Goal: Task Accomplishment & Management: Complete application form

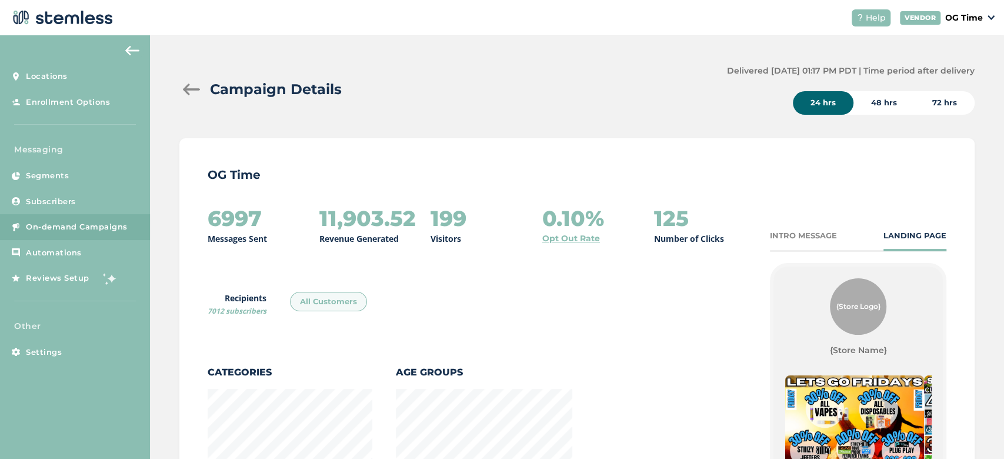
scroll to position [817, 787]
click at [554, 109] on div "Campaign Details Delivered 07/25/2025 01:17 PM PDT | Time period after delivery…" at bounding box center [577, 90] width 796 height 50
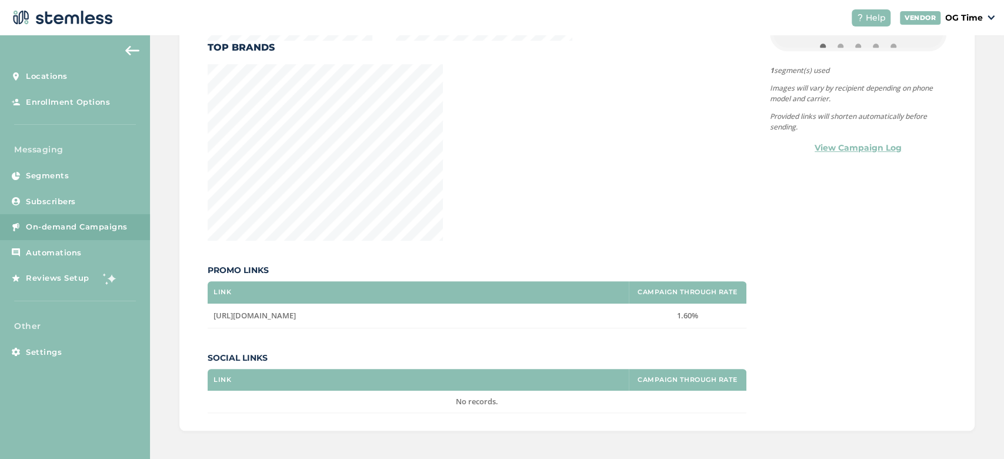
scroll to position [0, 0]
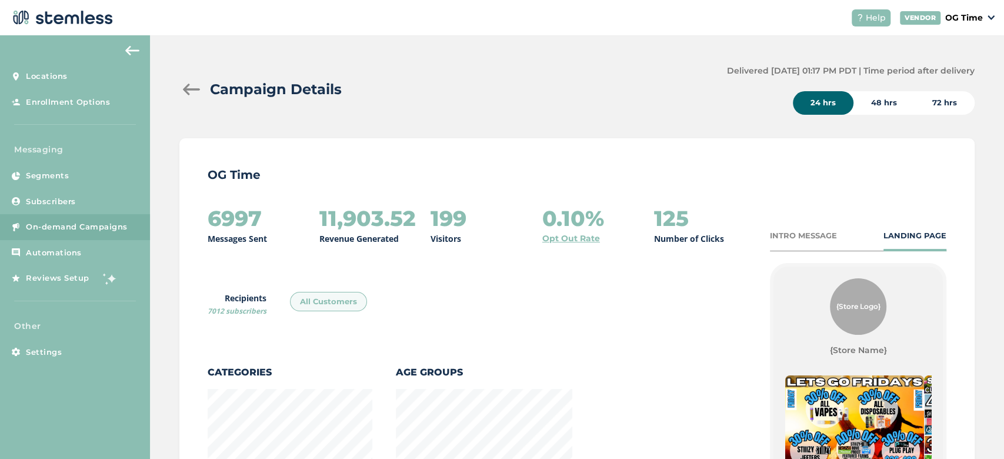
click at [68, 232] on span "On-demand Campaigns" at bounding box center [77, 227] width 102 height 12
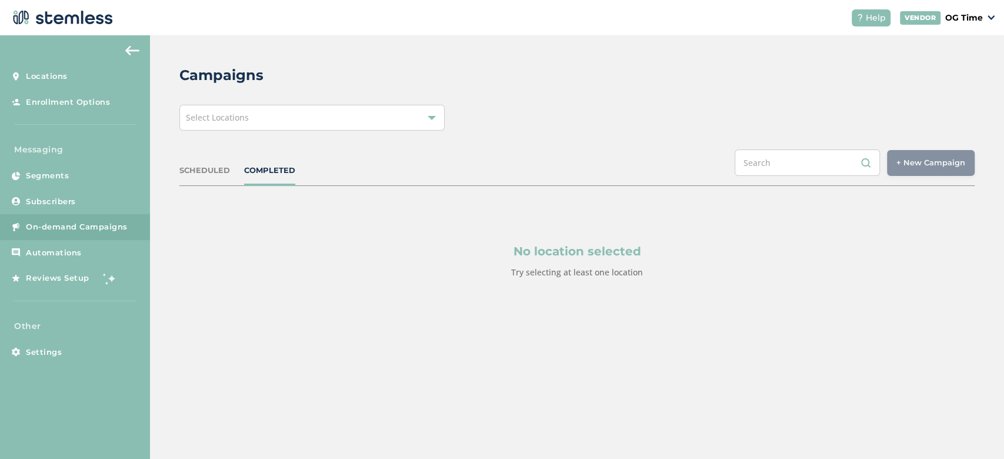
click at [311, 115] on div "Select Locations" at bounding box center [311, 118] width 265 height 26
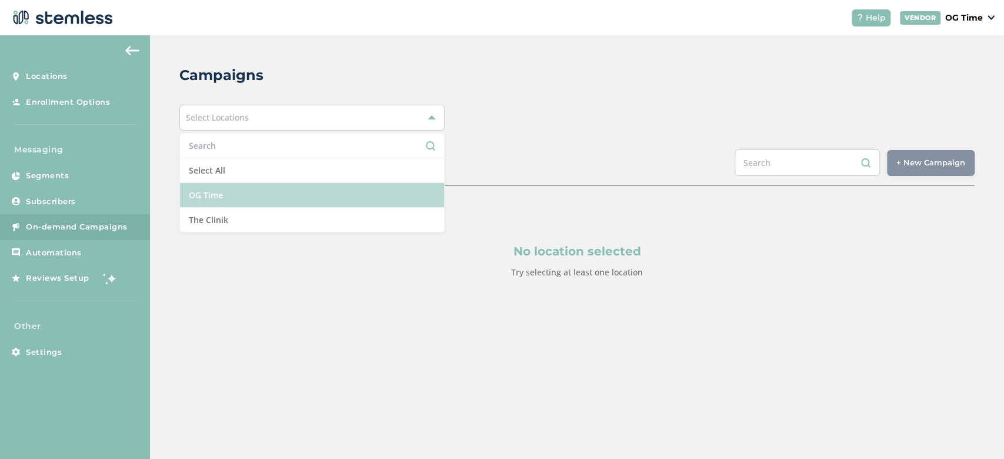
click at [232, 197] on li "OG Time" at bounding box center [312, 195] width 264 height 25
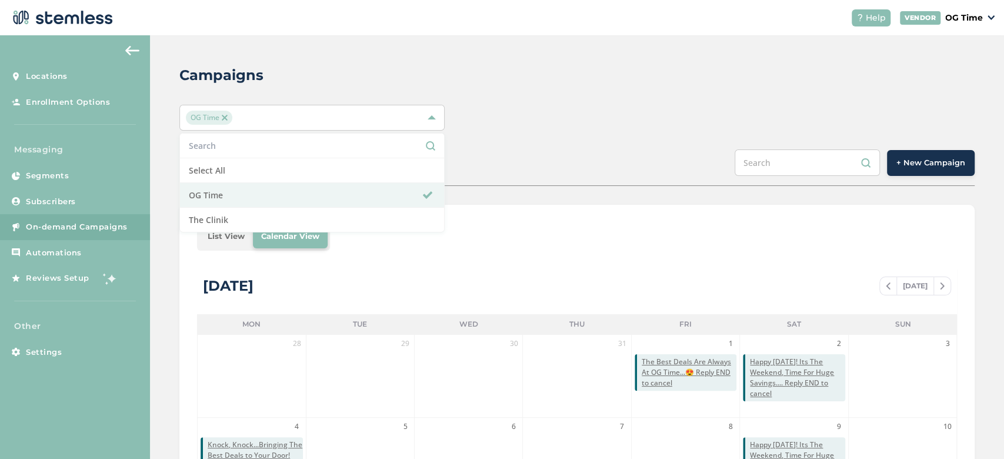
click at [554, 169] on div "SCHEDULED COMPLETED + New Campaign" at bounding box center [577, 167] width 796 height 36
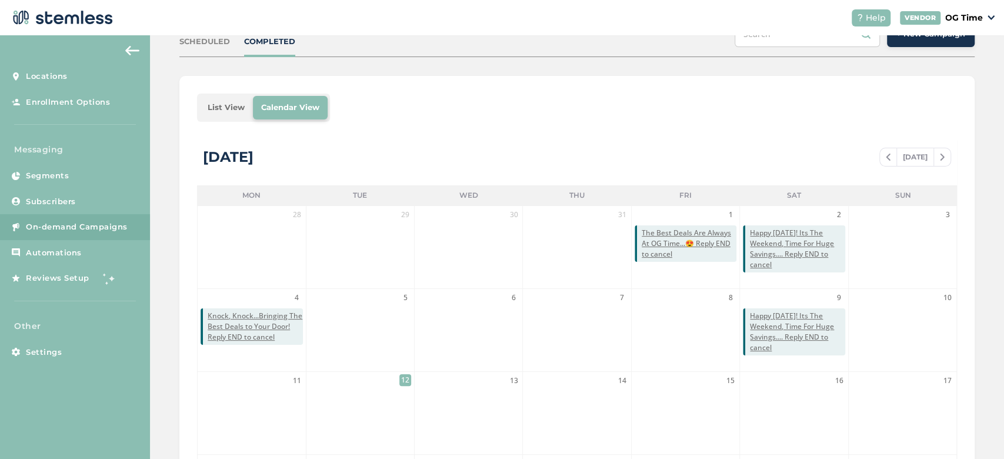
scroll to position [124, 0]
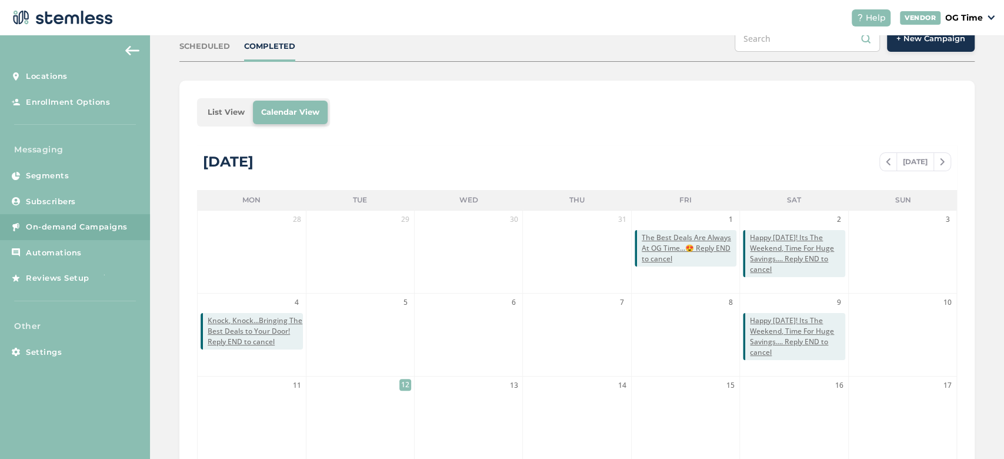
drag, startPoint x: 648, startPoint y: 243, endPoint x: 581, endPoint y: 76, distance: 179.3
click at [581, 76] on div "Campaigns OG Time SCHEDULED COMPLETED + New Campaign List View Calendar View Au…" at bounding box center [577, 291] width 854 height 761
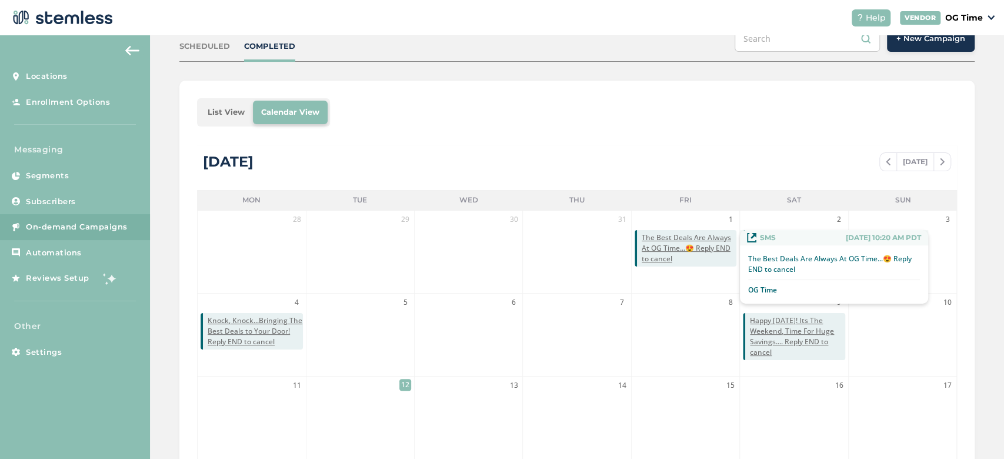
click at [656, 247] on span "The Best Deals Are Always At OG Time...😍 Reply END to cancel" at bounding box center [689, 248] width 95 height 32
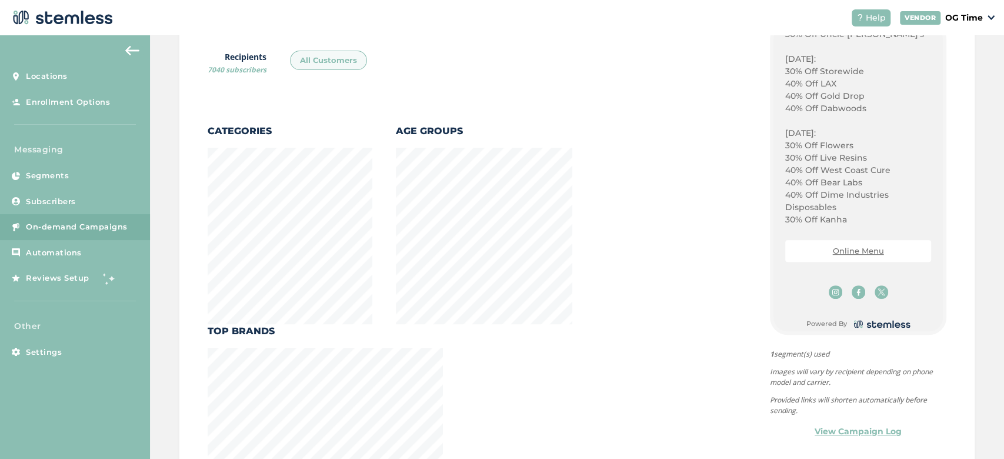
scroll to position [830, 0]
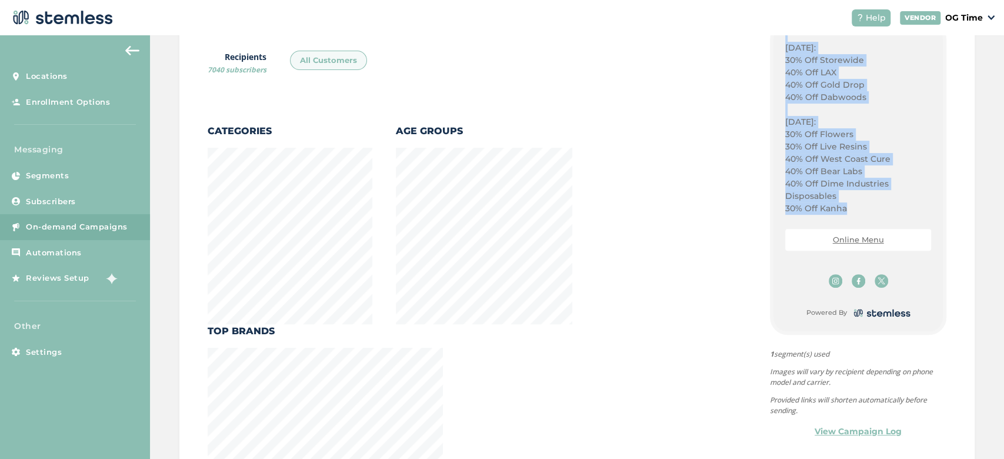
drag, startPoint x: 778, startPoint y: 124, endPoint x: 841, endPoint y: 212, distance: 109.2
copy div "Happy Water Balloon Day!! Get Ready For Weekend Savings! Plug Play Pods: $31 Ou…"
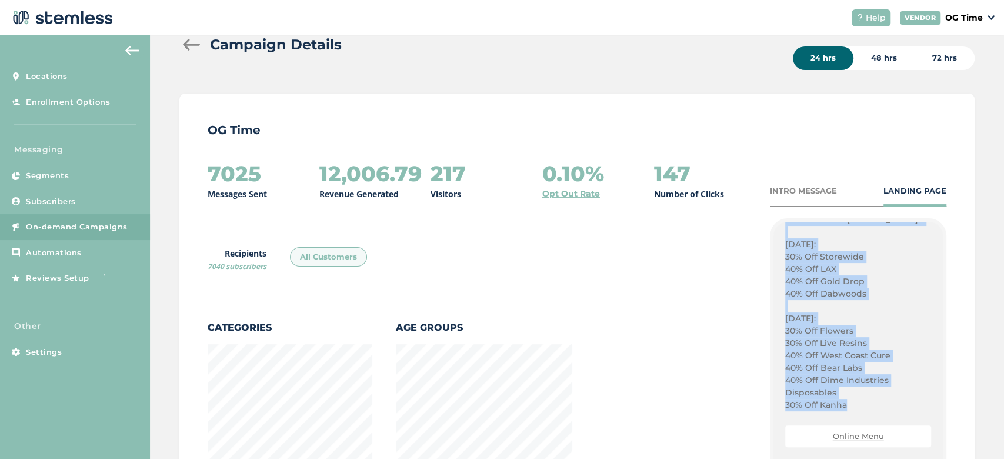
scroll to position [0, 0]
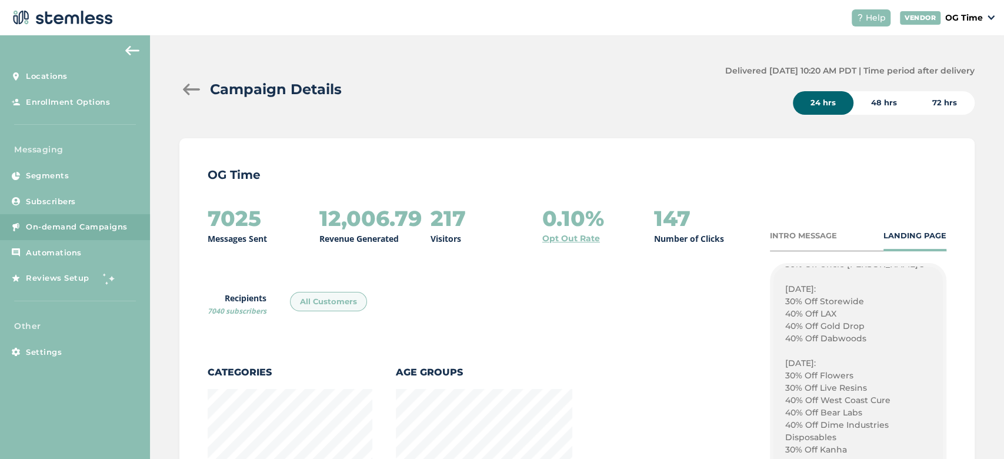
click at [188, 95] on div at bounding box center [191, 90] width 24 height 12
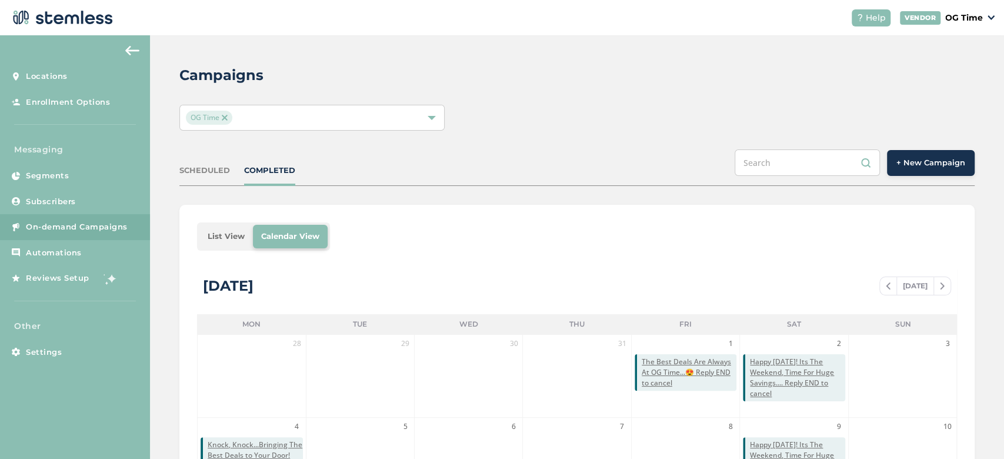
click at [902, 169] on button "+ New Campaign" at bounding box center [931, 163] width 88 height 26
click at [899, 163] on span "+ New Campaign" at bounding box center [931, 163] width 69 height 12
click at [818, 99] on div "Campaigns OG Time SCHEDULED COMPLETED + New Campaign List View Calendar View Au…" at bounding box center [577, 415] width 854 height 761
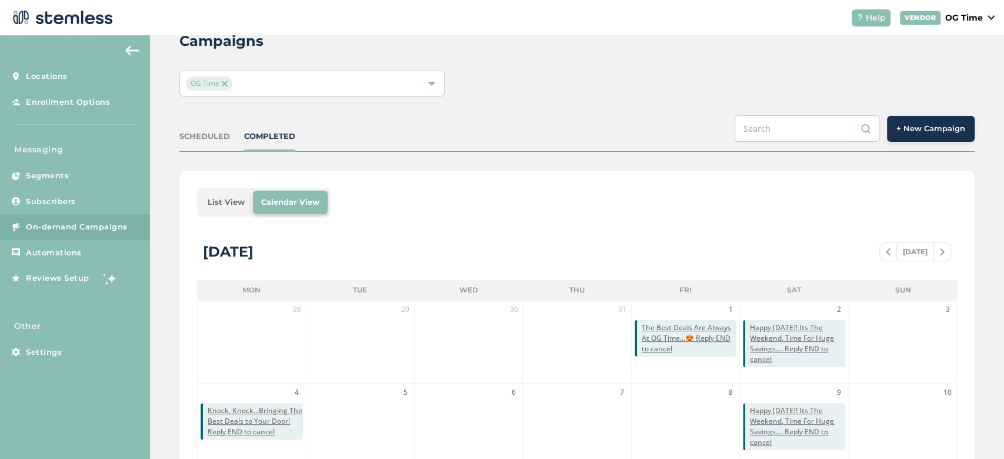
scroll to position [15, 0]
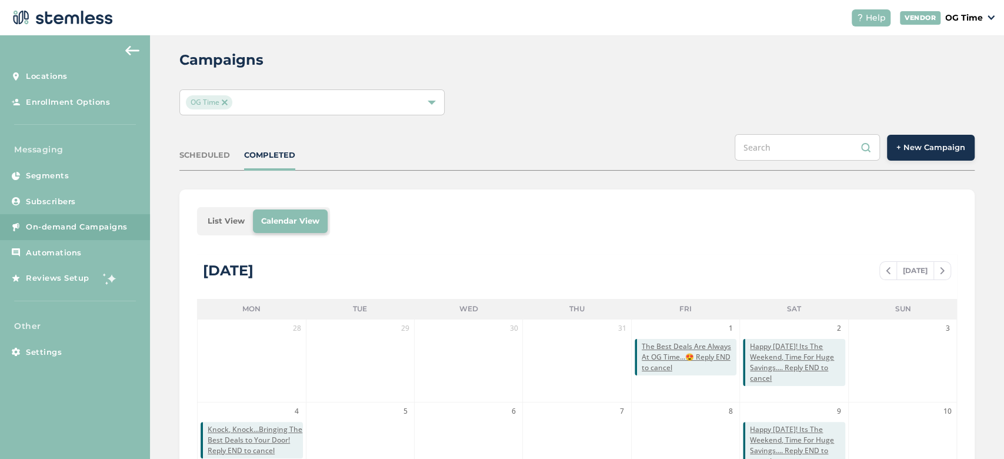
click at [902, 143] on span "+ New Campaign" at bounding box center [931, 148] width 69 height 12
click at [926, 152] on span "+ New Campaign" at bounding box center [931, 148] width 69 height 12
click at [225, 105] on span "OG Time" at bounding box center [209, 102] width 46 height 14
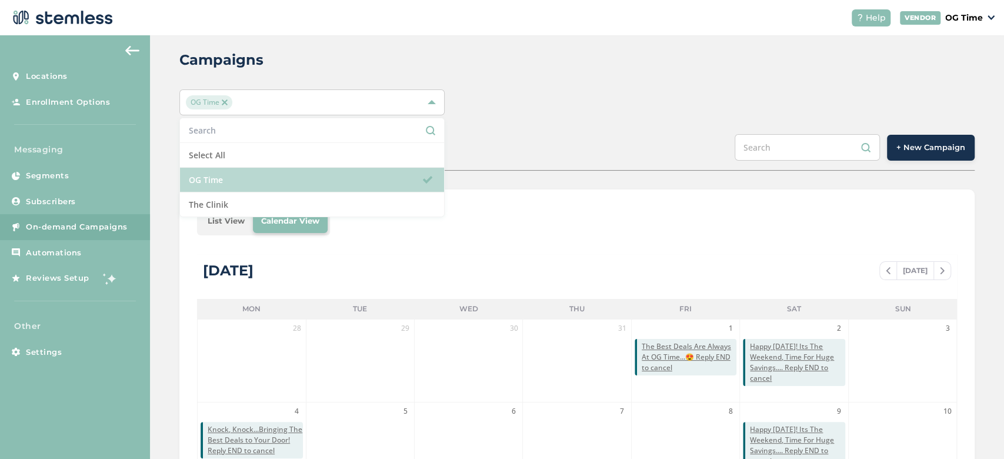
click at [207, 182] on li "OG Time" at bounding box center [312, 180] width 264 height 25
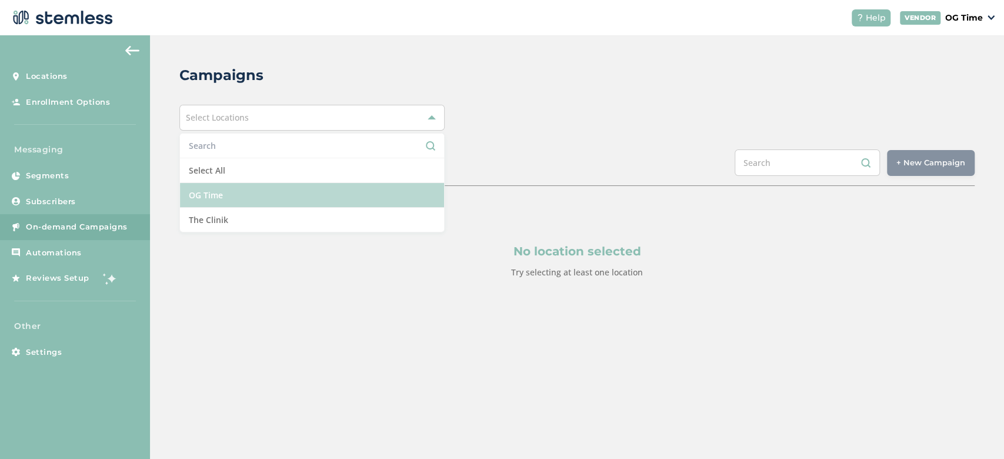
scroll to position [0, 0]
click at [207, 204] on li "OG Time" at bounding box center [312, 195] width 264 height 25
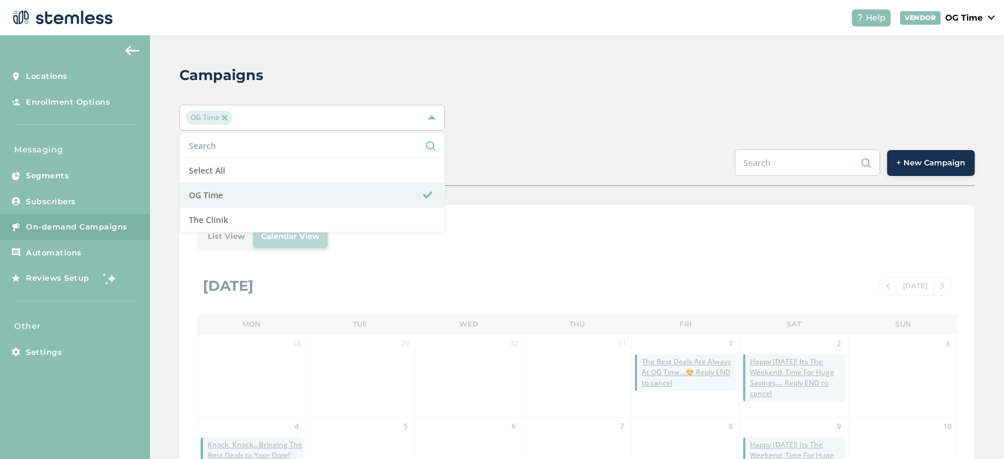
click at [921, 154] on button "+ New Campaign" at bounding box center [931, 163] width 88 height 26
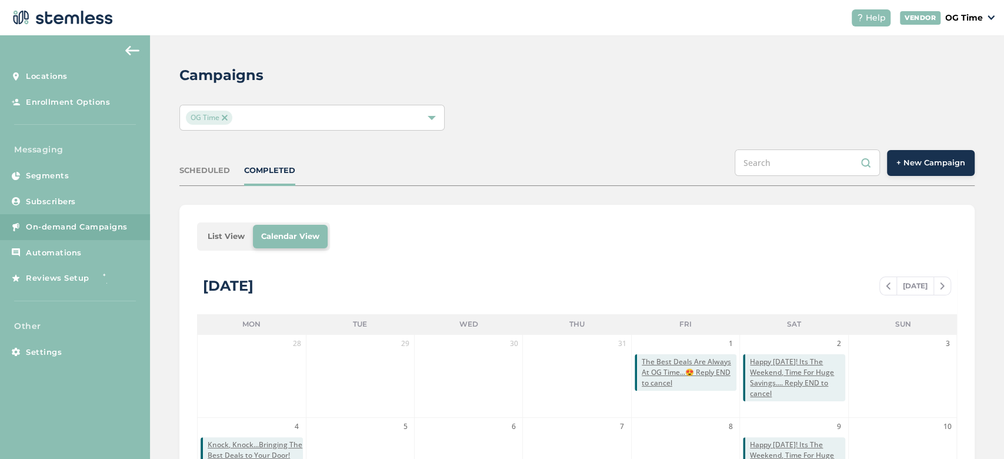
click at [921, 154] on button "+ New Campaign" at bounding box center [931, 163] width 88 height 26
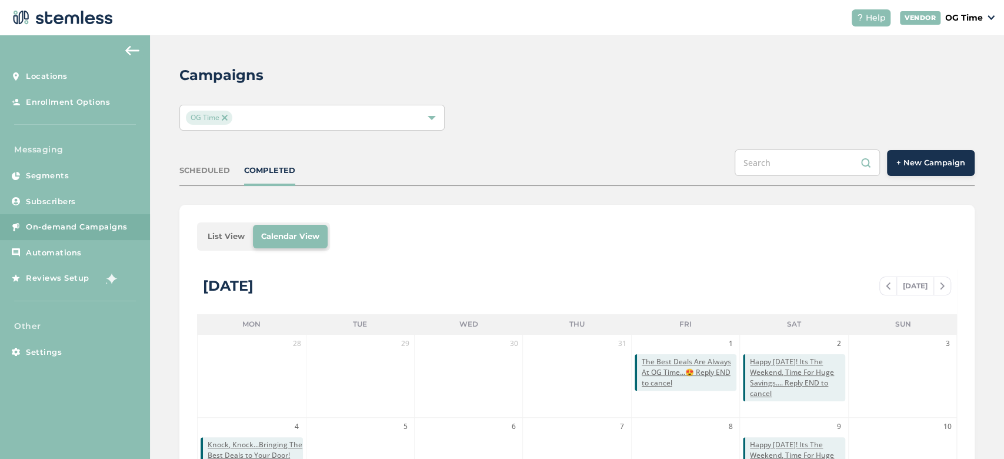
click at [921, 154] on button "+ New Campaign" at bounding box center [931, 163] width 88 height 26
click at [917, 171] on button "+ New Campaign" at bounding box center [931, 163] width 88 height 26
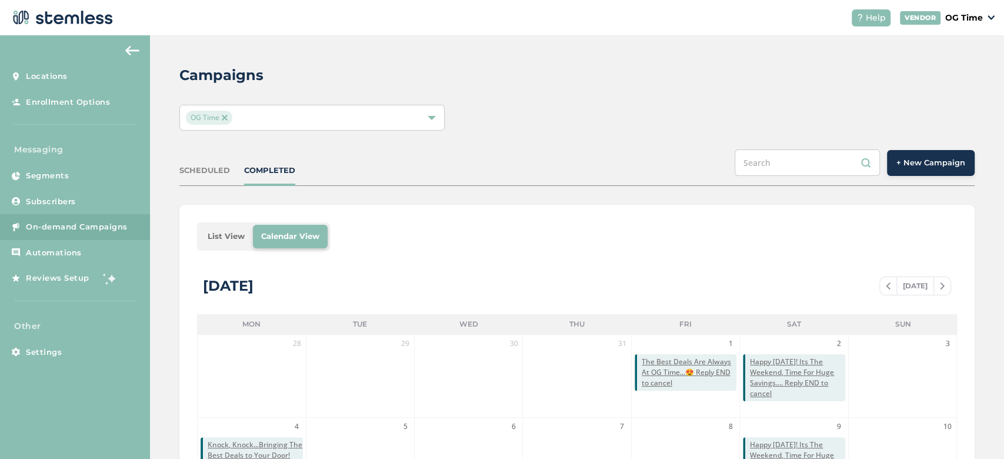
click at [917, 171] on button "+ New Campaign" at bounding box center [931, 163] width 88 height 26
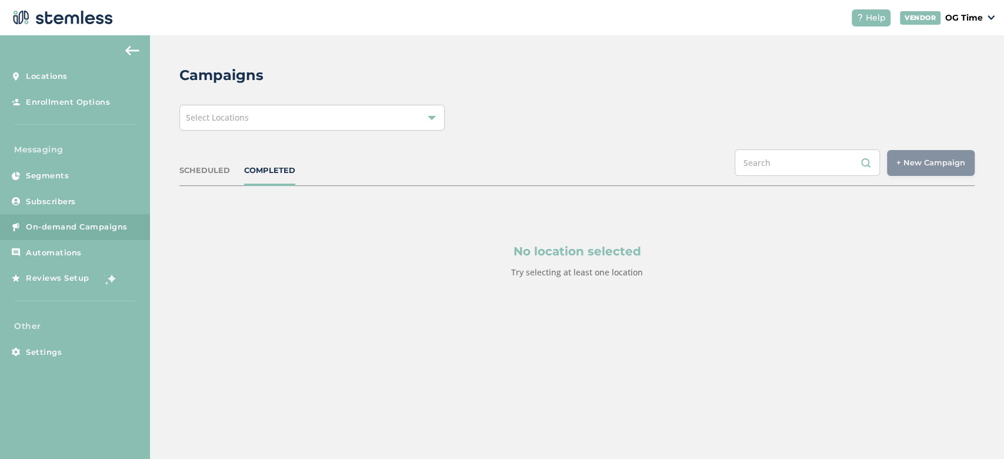
click at [307, 121] on div "Select Locations" at bounding box center [311, 118] width 265 height 26
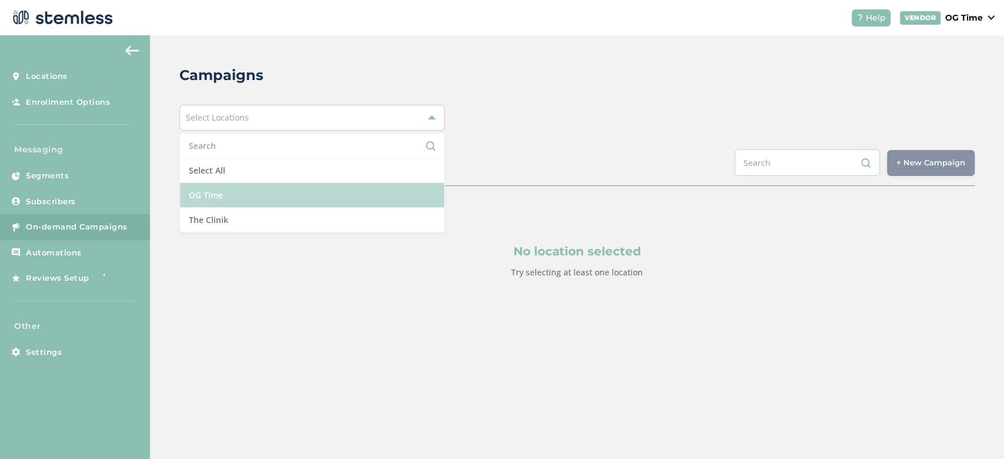
click at [229, 204] on li "OG Time" at bounding box center [312, 195] width 264 height 25
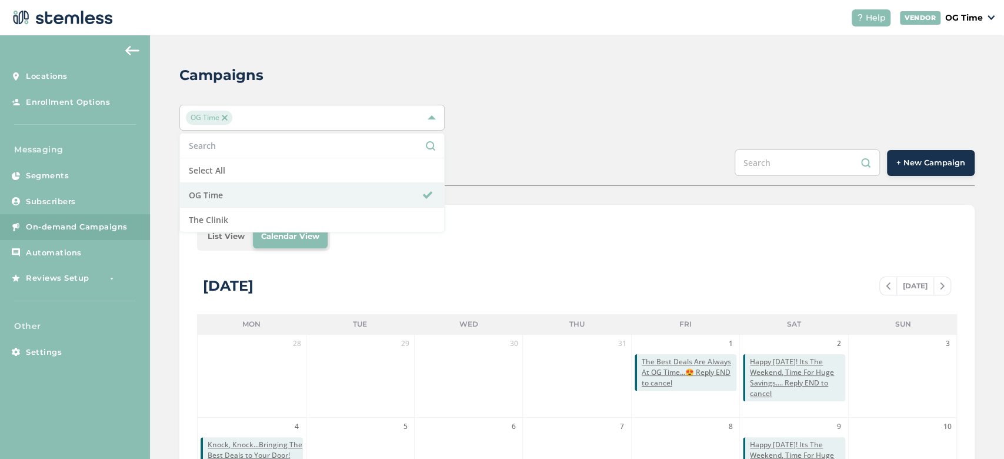
click at [916, 166] on span "+ New Campaign" at bounding box center [931, 163] width 69 height 12
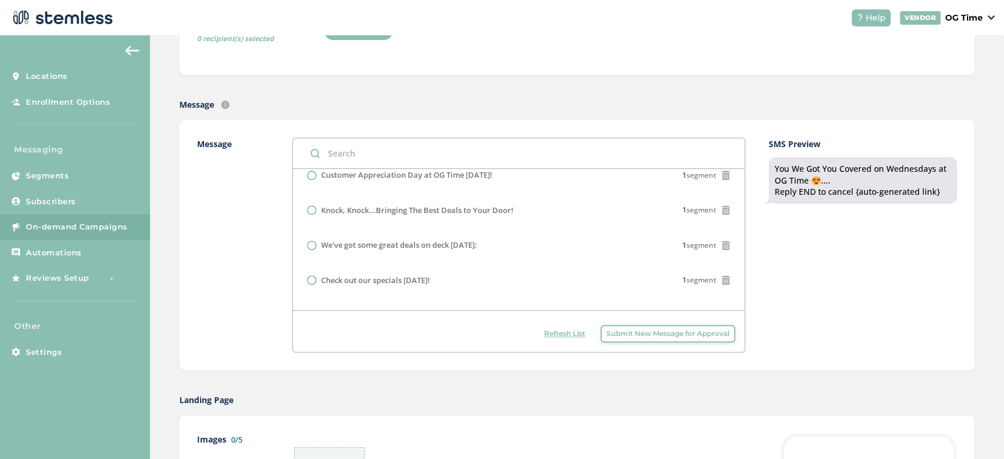
scroll to position [318, 0]
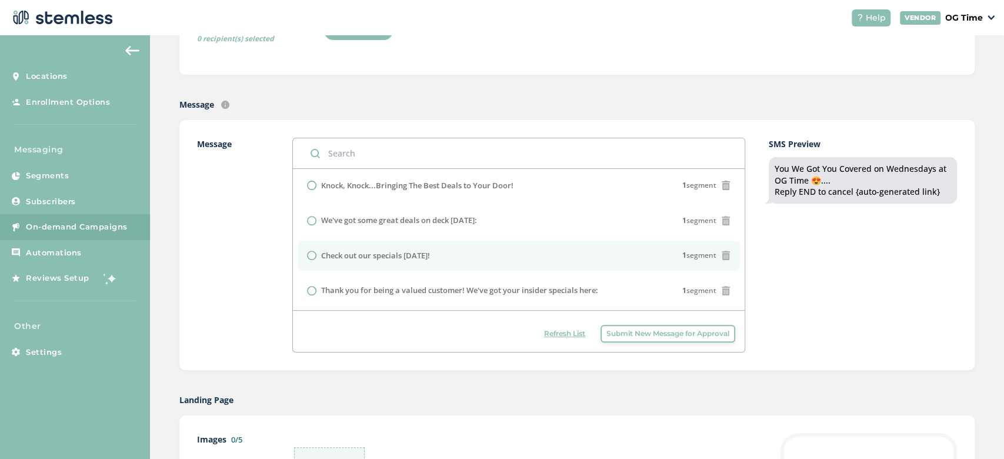
click at [311, 253] on input "radio" at bounding box center [311, 255] width 9 height 9
radio input "true"
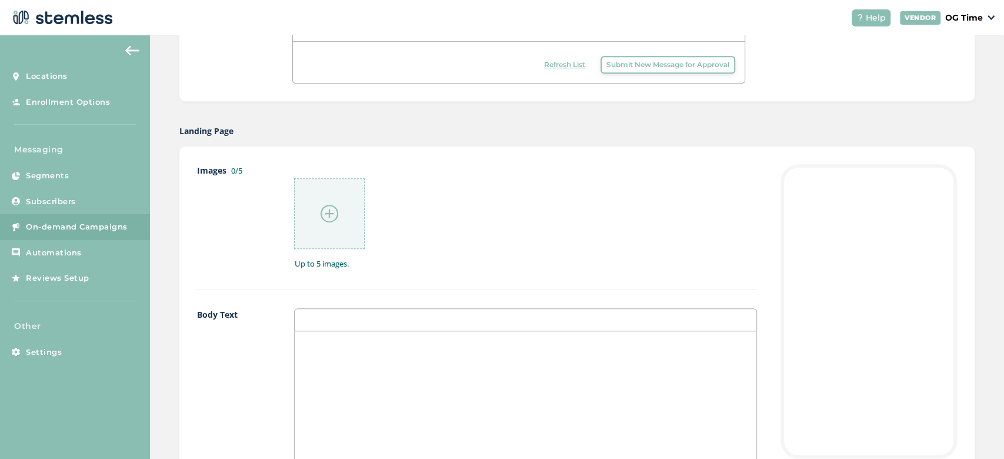
scroll to position [589, 0]
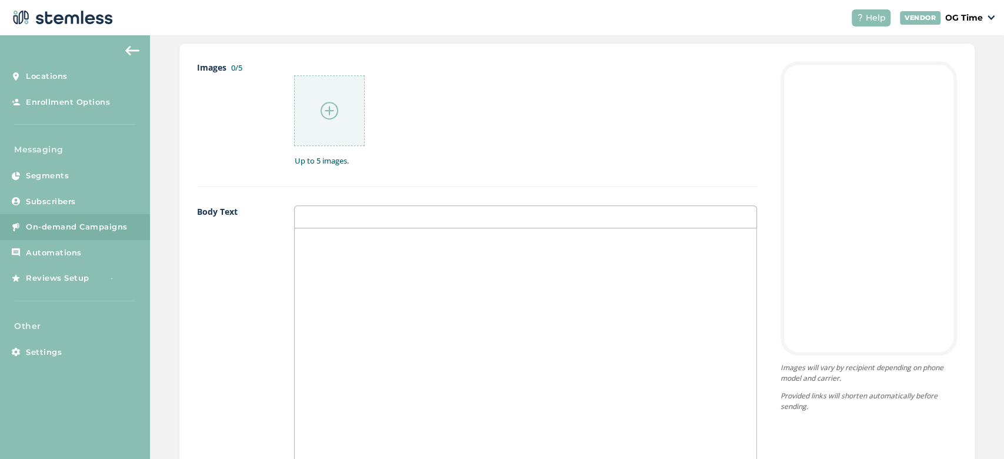
click at [342, 259] on div at bounding box center [526, 345] width 462 height 235
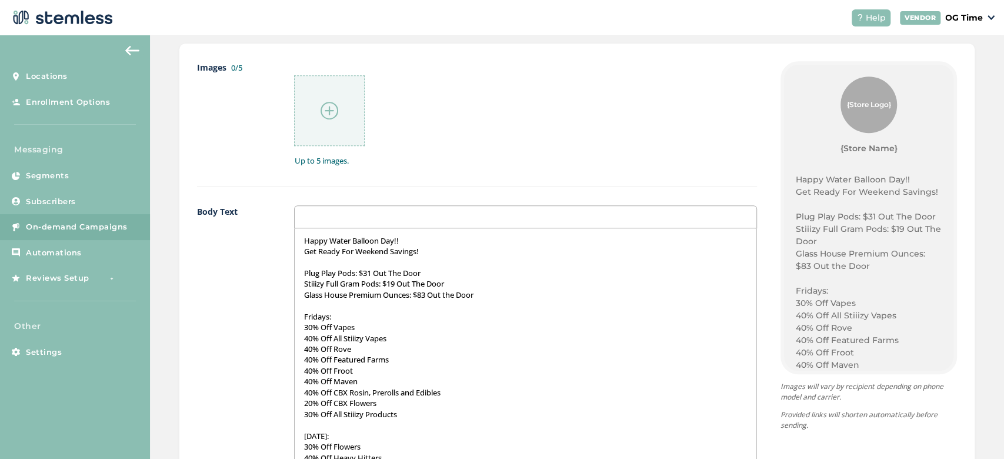
scroll to position [548, 0]
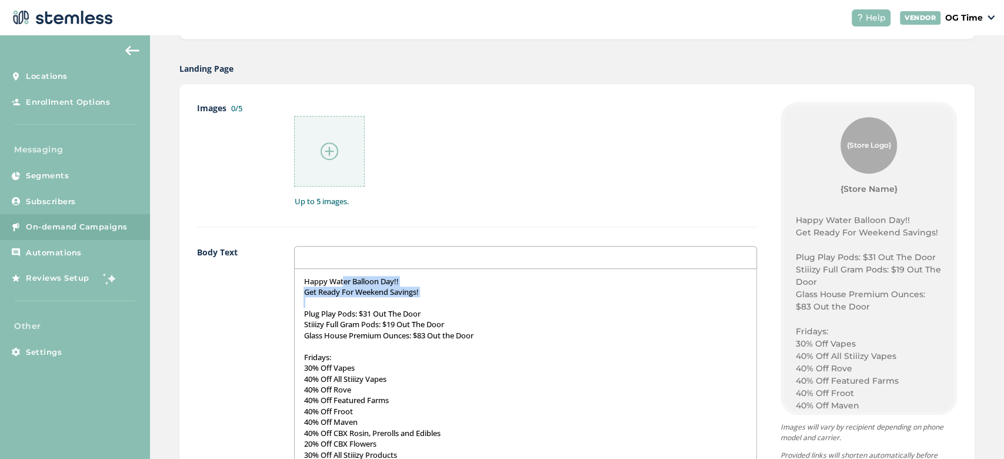
drag, startPoint x: 438, startPoint y: 298, endPoint x: 341, endPoint y: 282, distance: 99.0
click at [341, 282] on div "Happy Water Balloon Day!! Get Ready For Weekend Savings! Plug Play Pods: $31 Ou…" at bounding box center [526, 386] width 462 height 235
click at [328, 292] on p "Get Ready For Weekend Savings!" at bounding box center [526, 292] width 444 height 11
drag, startPoint x: 302, startPoint y: 281, endPoint x: 424, endPoint y: 299, distance: 123.2
click at [424, 299] on div "Happy Water Balloon Day!! Get Ready For Weekend Savings! Plug Play Pods: $31 Ou…" at bounding box center [526, 386] width 462 height 235
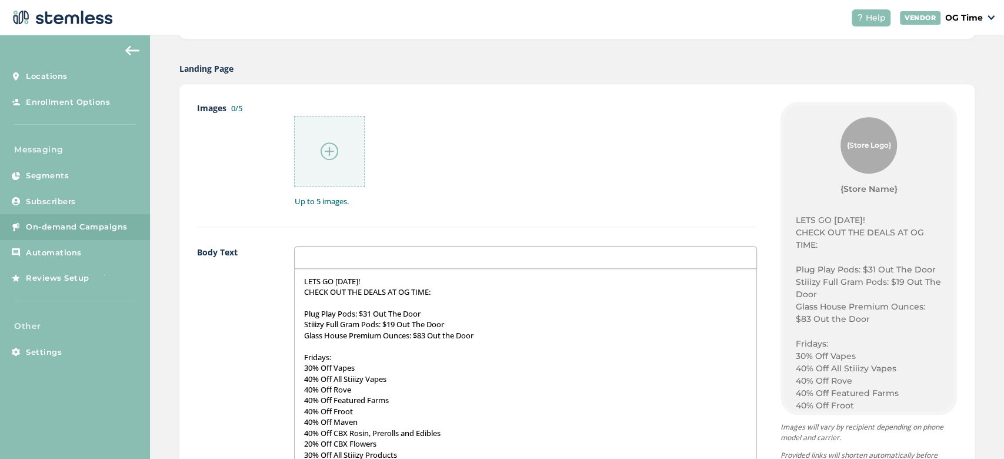
click at [89, 224] on span "On-demand Campaigns" at bounding box center [77, 227] width 102 height 12
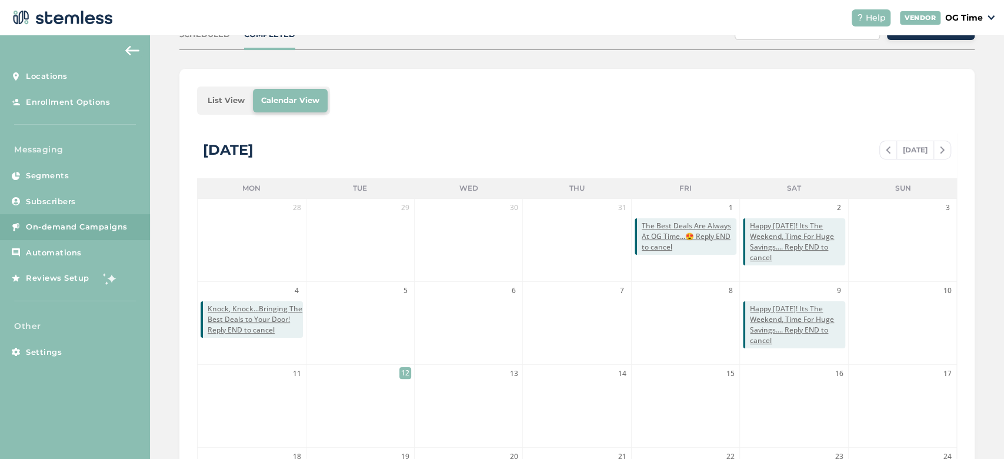
scroll to position [136, 0]
click at [884, 144] on span at bounding box center [888, 150] width 16 height 14
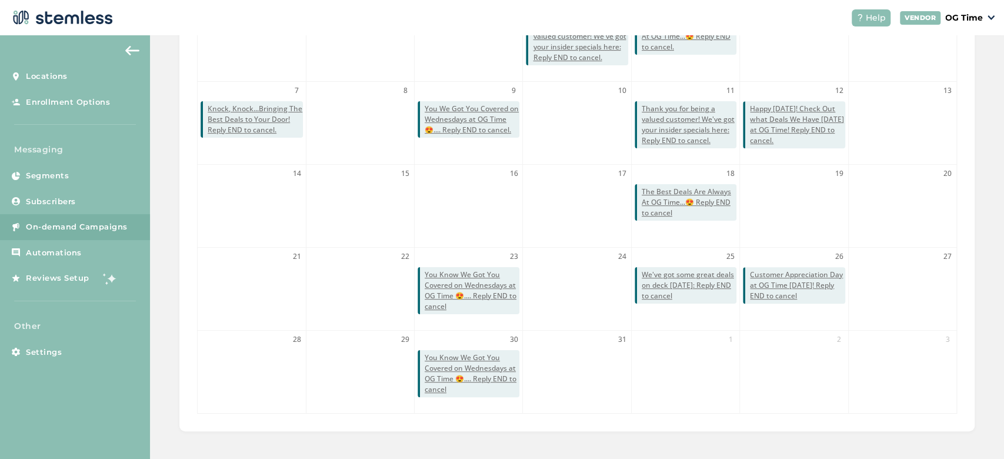
scroll to position [0, 0]
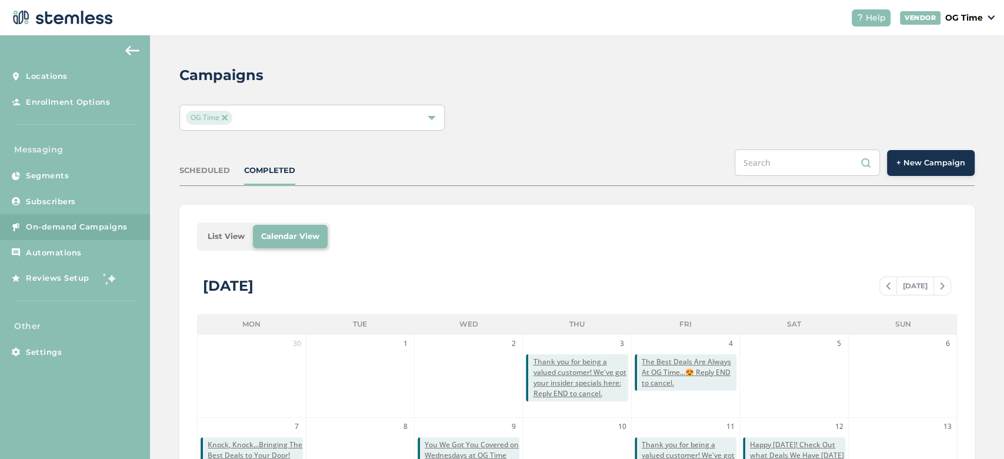
click at [886, 282] on img at bounding box center [888, 285] width 5 height 7
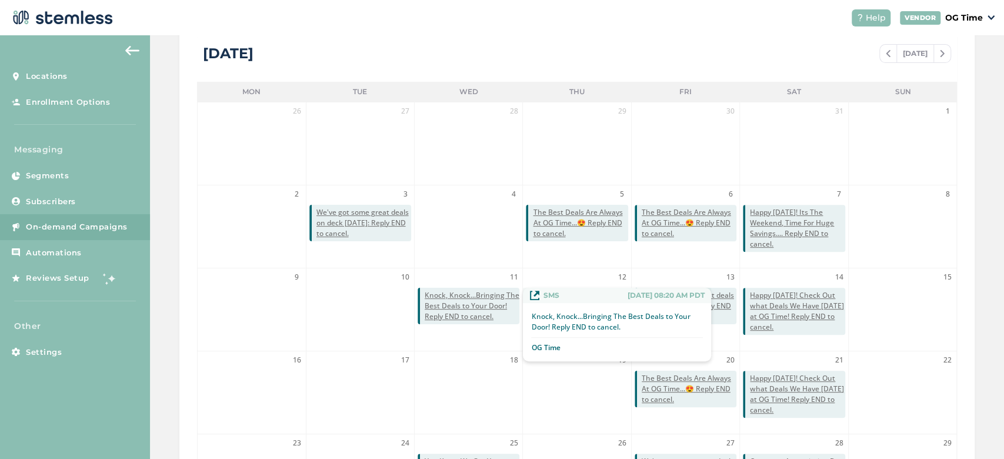
scroll to position [224, 0]
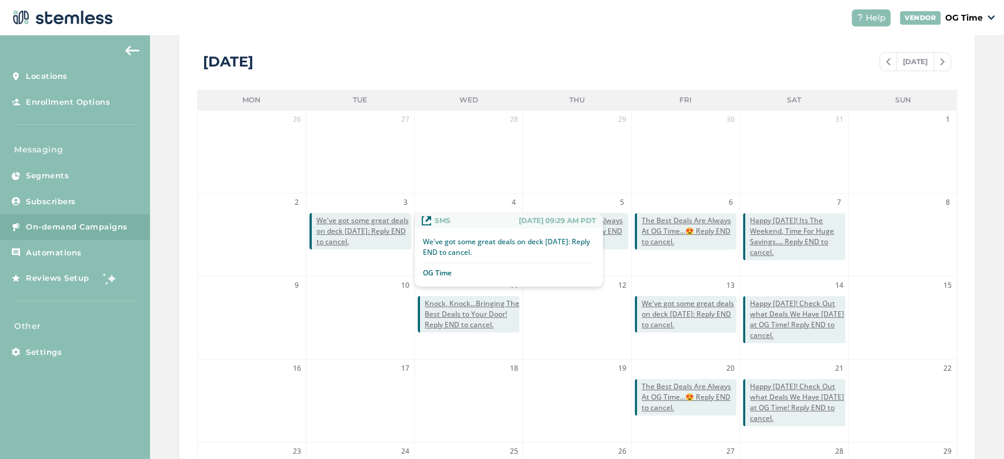
click at [342, 228] on span "We've got some great deals on deck [DATE]: Reply END to cancel." at bounding box center [364, 231] width 95 height 32
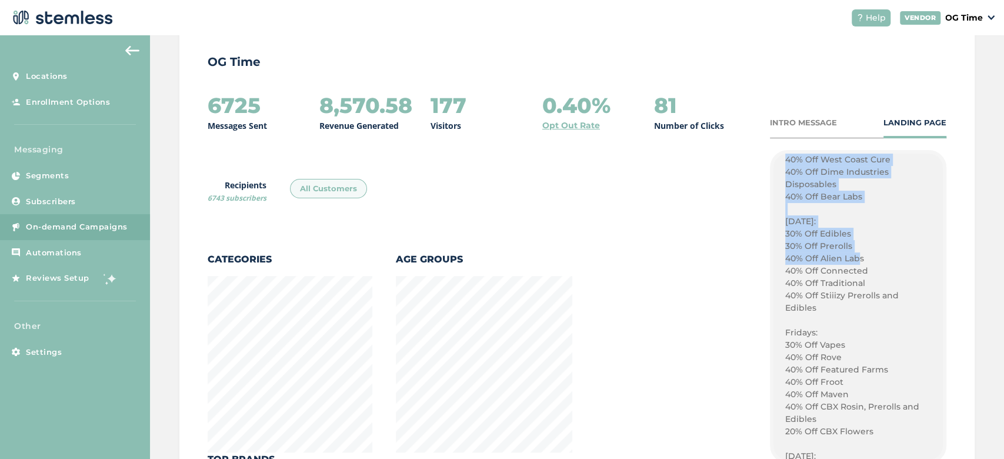
scroll to position [670, 0]
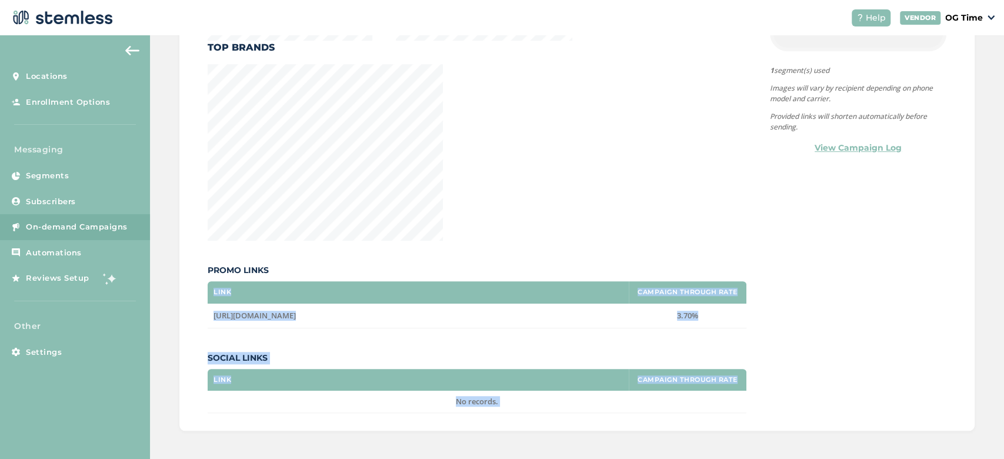
drag, startPoint x: 777, startPoint y: 318, endPoint x: 826, endPoint y: 288, distance: 57.3
click at [826, 288] on div "6725 Messages Sent 8,570.58 Revenue Generated 177 Visitors 0.40% Opt Out Rate 8…" at bounding box center [577, 48] width 739 height 732
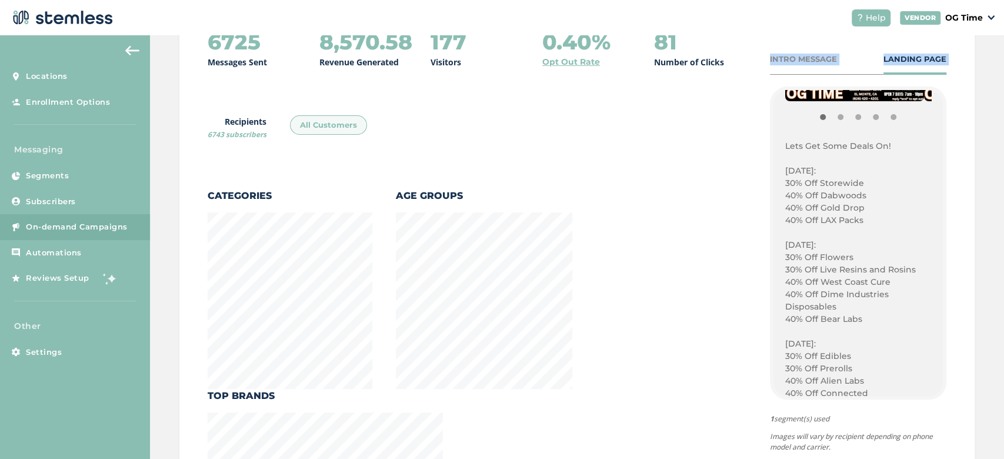
scroll to position [269, 0]
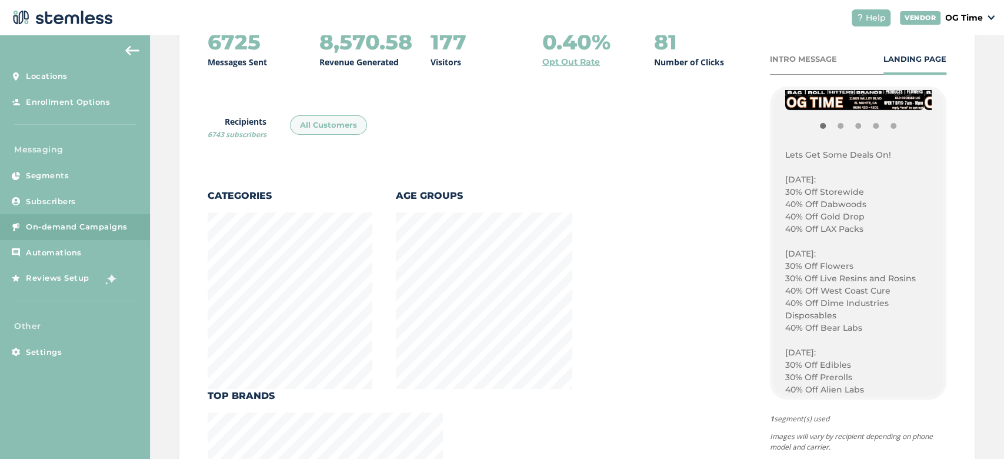
click at [803, 207] on p "40% Off Dabwoods" at bounding box center [859, 204] width 146 height 12
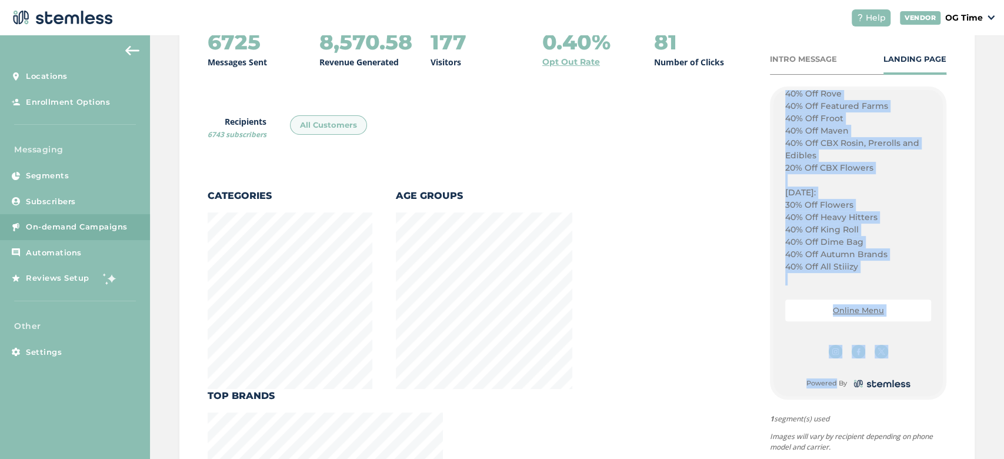
scroll to position [670, 0]
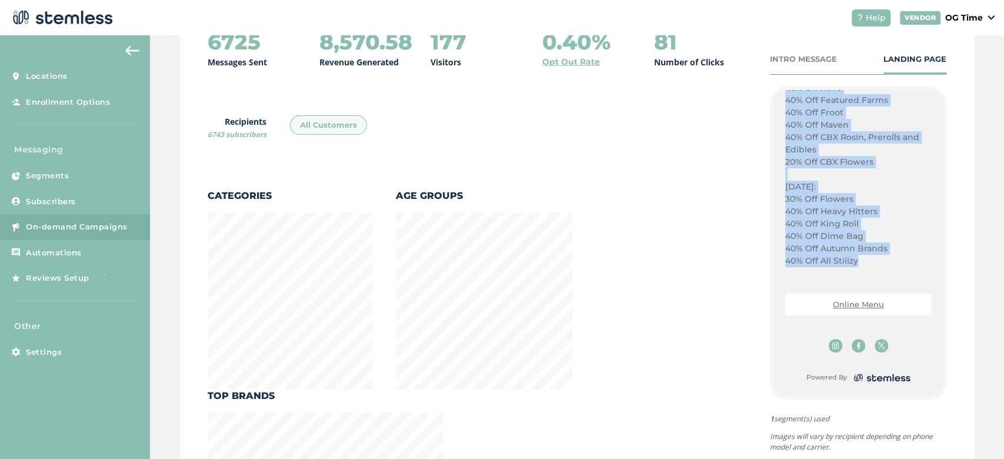
drag, startPoint x: 779, startPoint y: 153, endPoint x: 857, endPoint y: 264, distance: 135.7
click at [857, 264] on div "Lets Get Some Deals On! [DATE]: 30% Off Storewide 40% Off Dabwoods 40% Off Gold…" at bounding box center [859, 13] width 146 height 531
copy div "Lets Get Some Deals On! [DATE]: 30% Off Storewide 40% Off Dabwoods 40% Off Gold…"
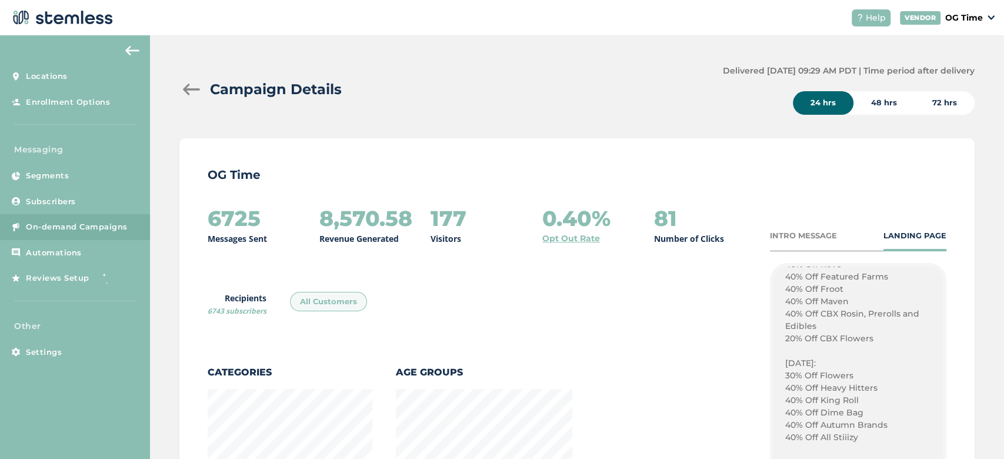
click at [185, 85] on div at bounding box center [191, 90] width 24 height 12
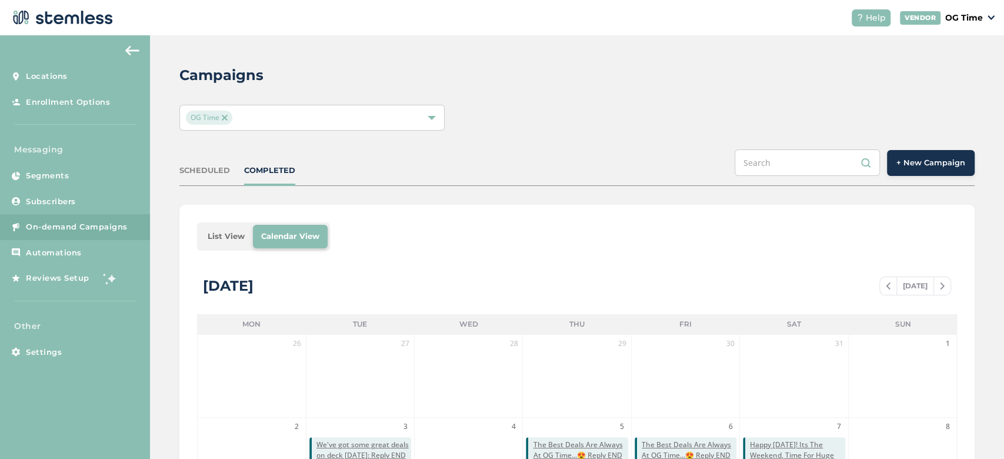
click at [908, 167] on span "+ New Campaign" at bounding box center [931, 163] width 69 height 12
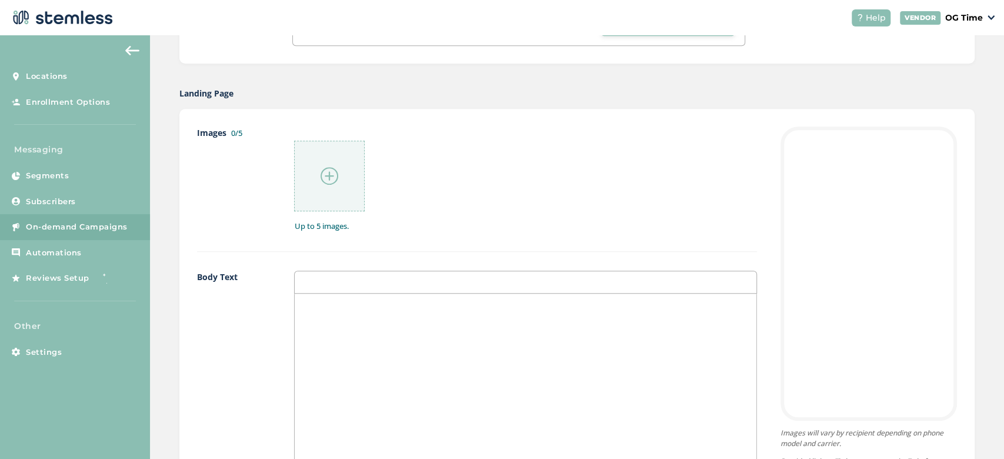
scroll to position [507, 0]
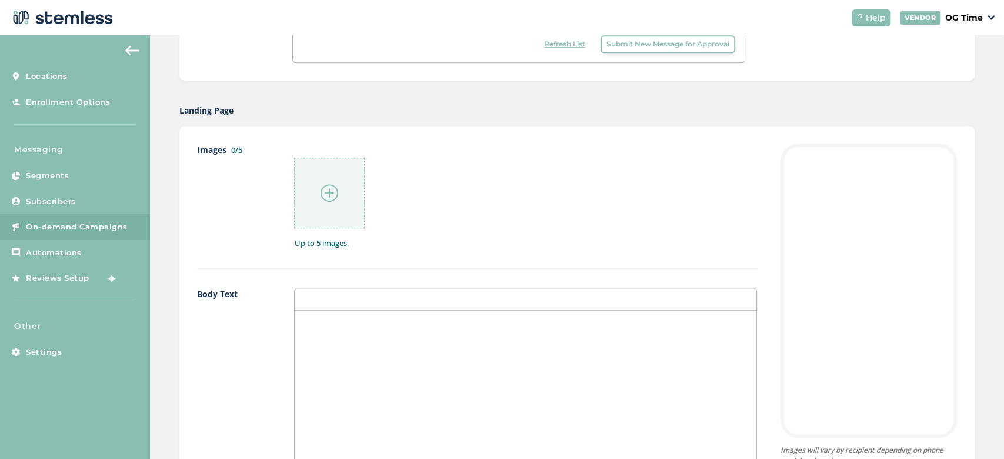
click at [349, 330] on div at bounding box center [526, 428] width 462 height 235
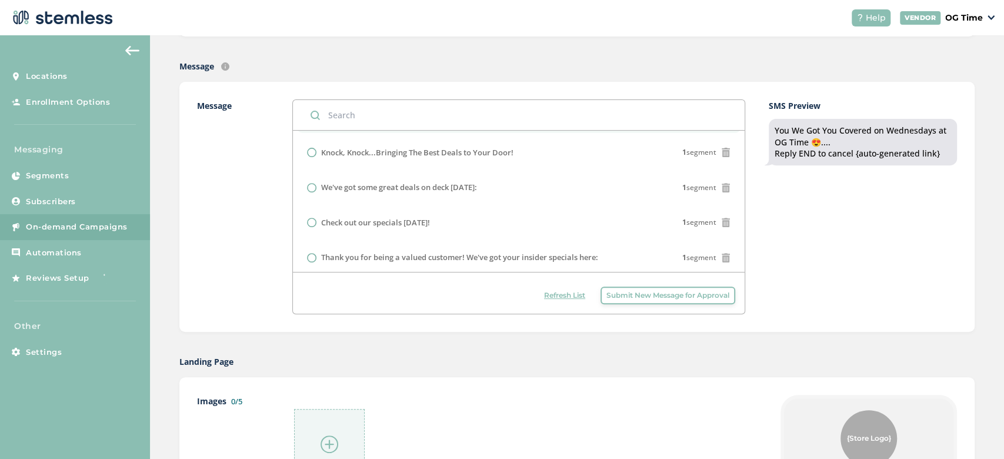
scroll to position [318, 0]
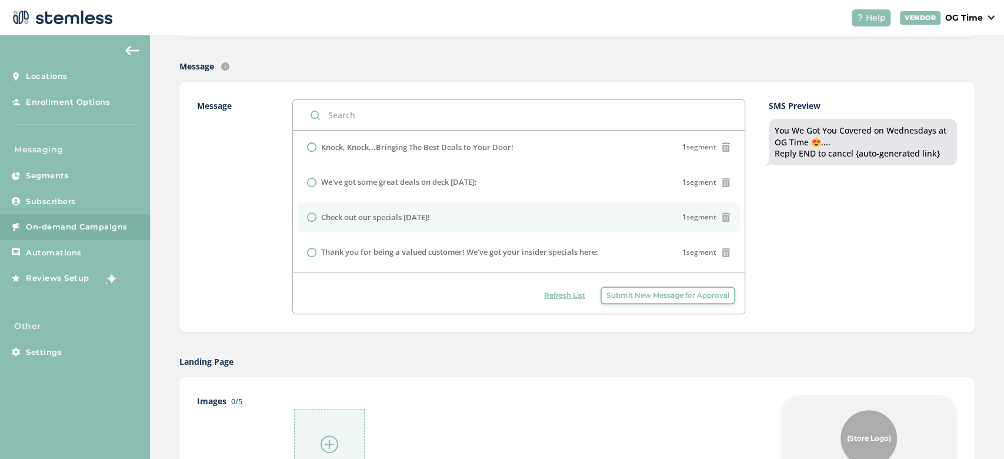
click at [312, 215] on input "radio" at bounding box center [311, 216] width 9 height 9
radio input "true"
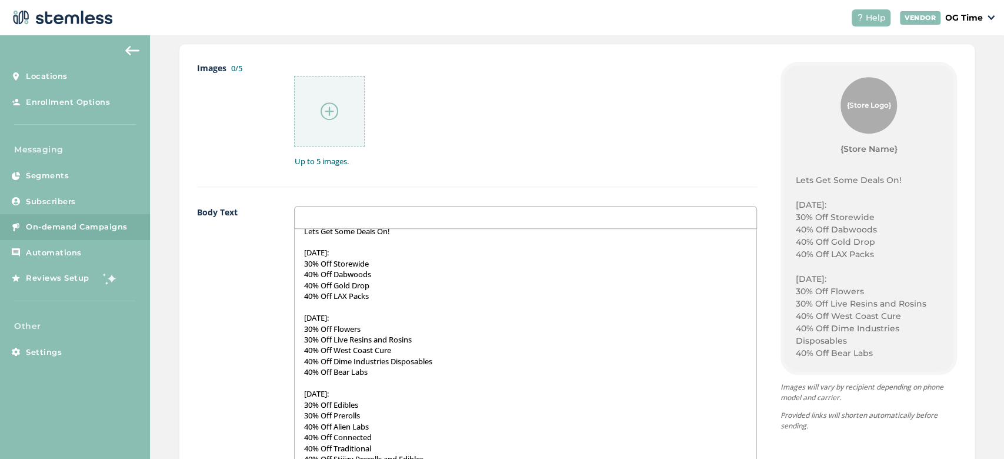
scroll to position [0, 0]
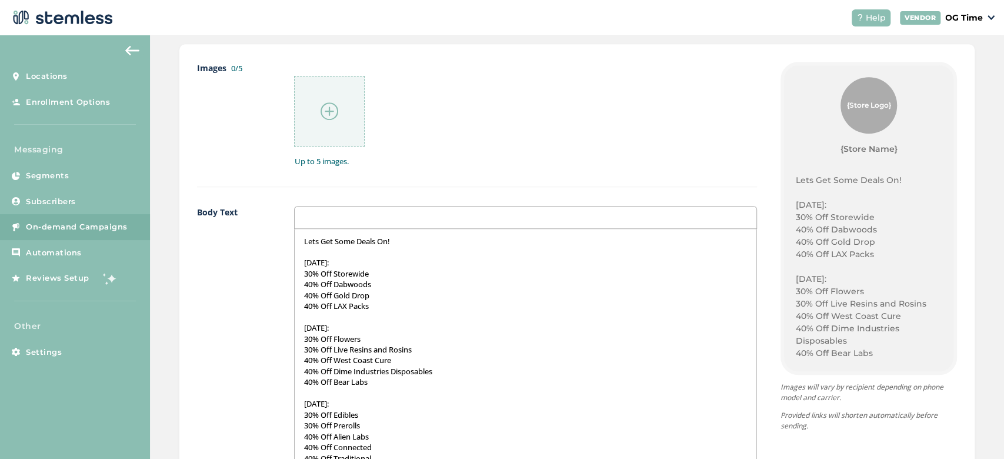
click at [386, 274] on p "30% Off Storewide" at bounding box center [526, 273] width 444 height 11
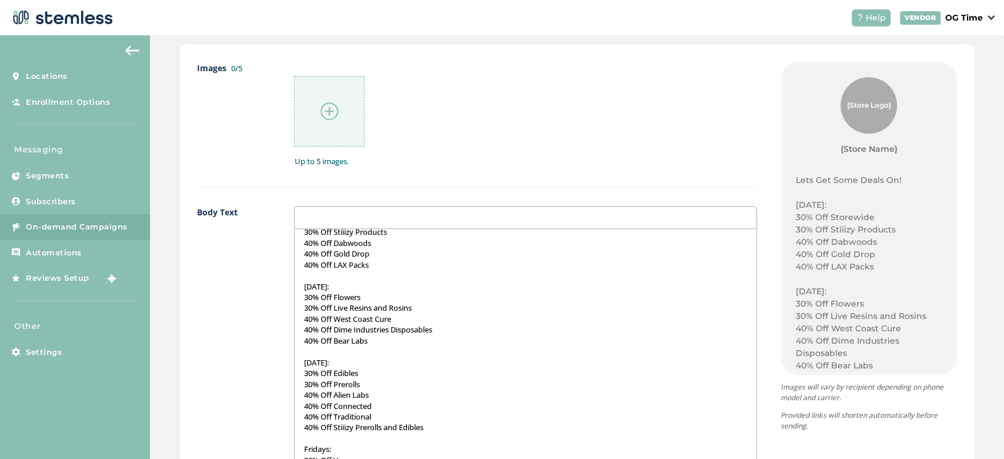
scroll to position [53, 0]
click at [426, 304] on p "30% Off Live Resins and Rosins" at bounding box center [526, 307] width 444 height 11
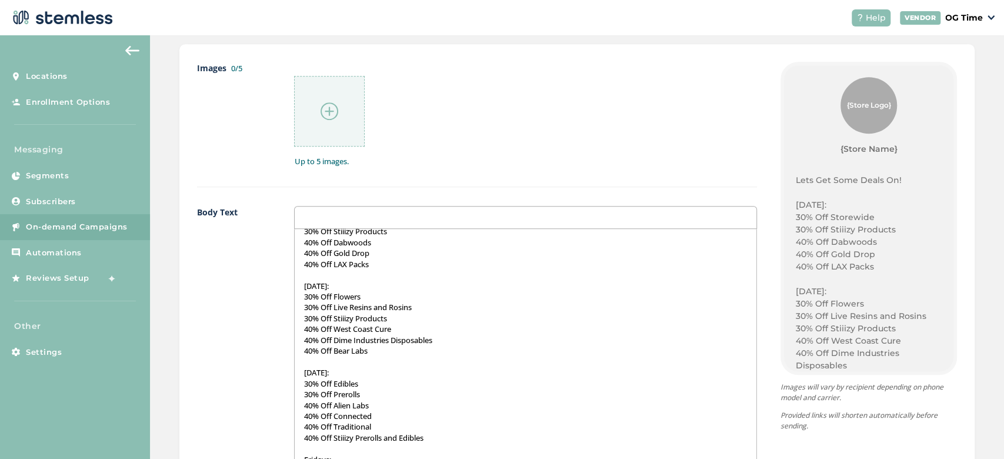
click at [379, 393] on p "30% Off Prerolls" at bounding box center [526, 394] width 444 height 11
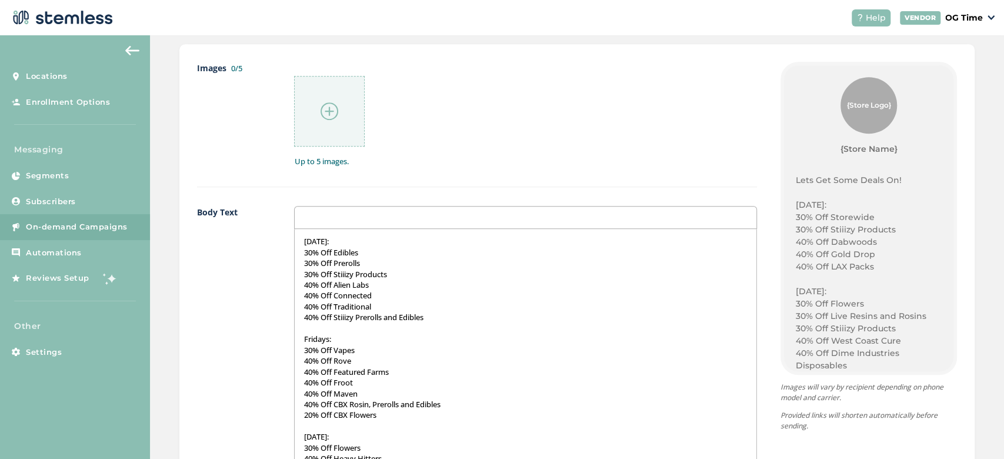
scroll to position [202, 0]
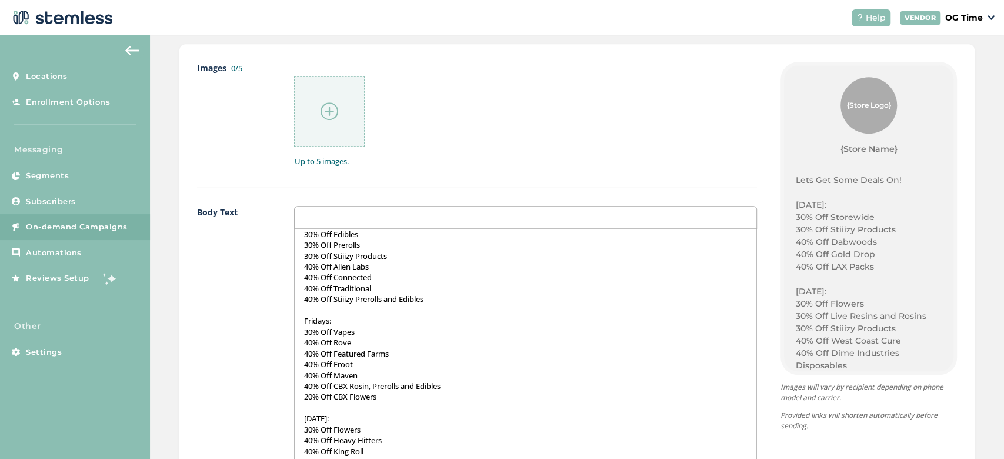
click at [365, 332] on p "30% Off Vapes" at bounding box center [526, 332] width 444 height 11
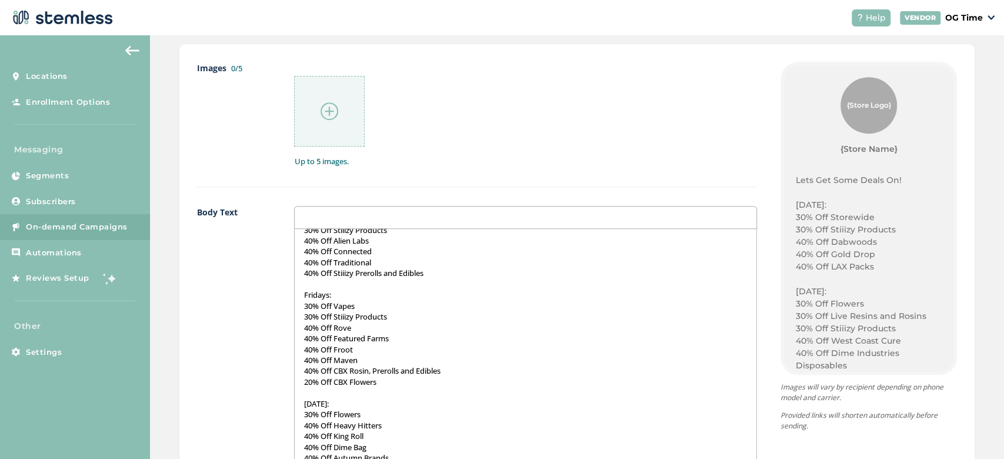
scroll to position [246, 0]
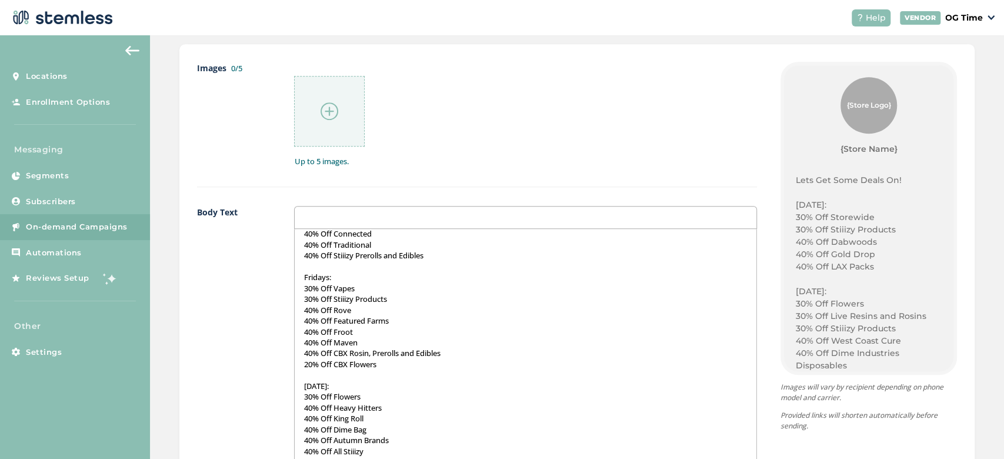
click at [377, 398] on p "30% Off Flowers" at bounding box center [526, 396] width 444 height 11
click at [400, 295] on p "30% Off Stiiizy Products" at bounding box center [526, 299] width 444 height 11
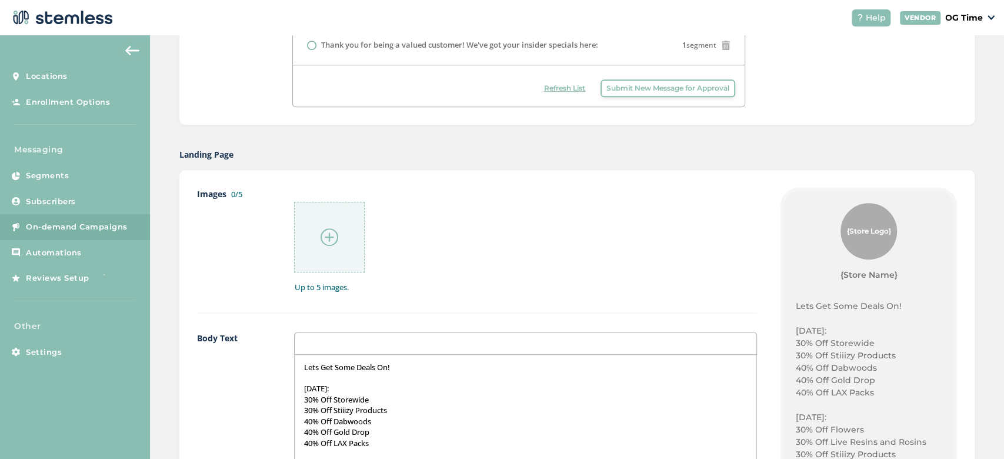
scroll to position [456, 0]
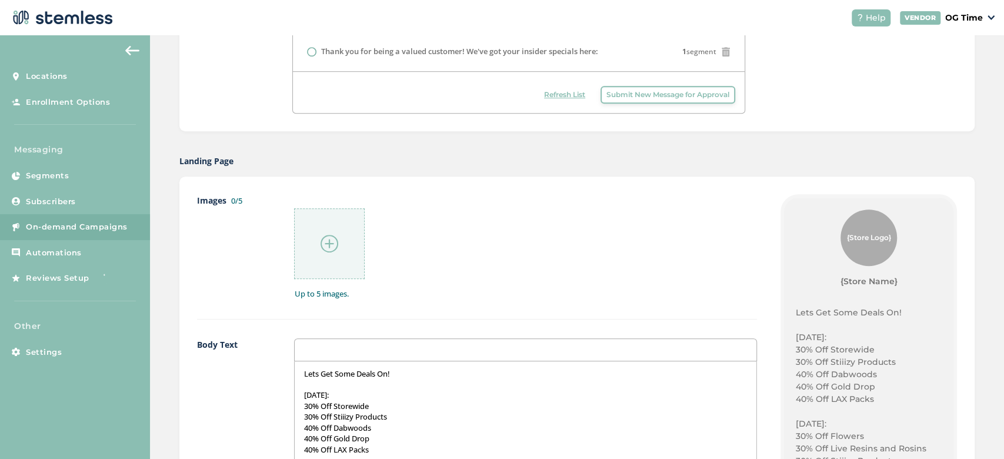
click at [330, 244] on img at bounding box center [330, 244] width 18 height 18
click at [325, 239] on img at bounding box center [330, 244] width 18 height 18
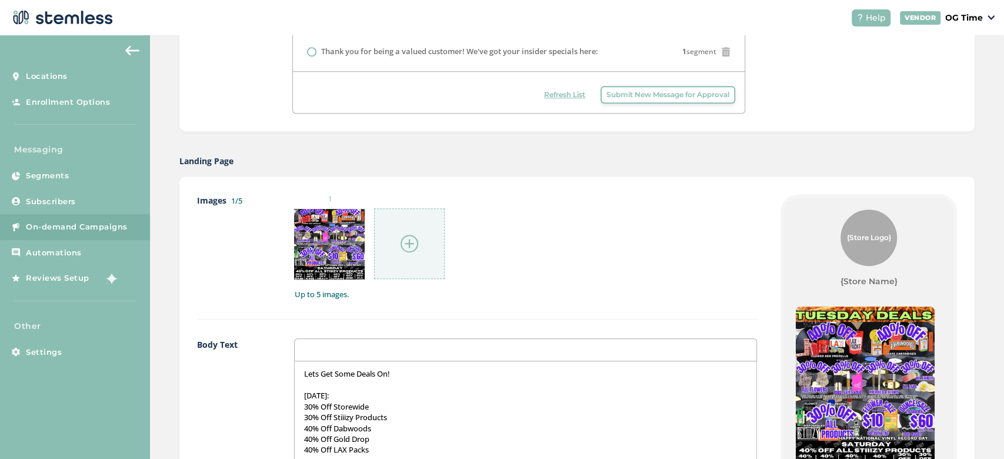
click at [406, 242] on img at bounding box center [410, 244] width 18 height 18
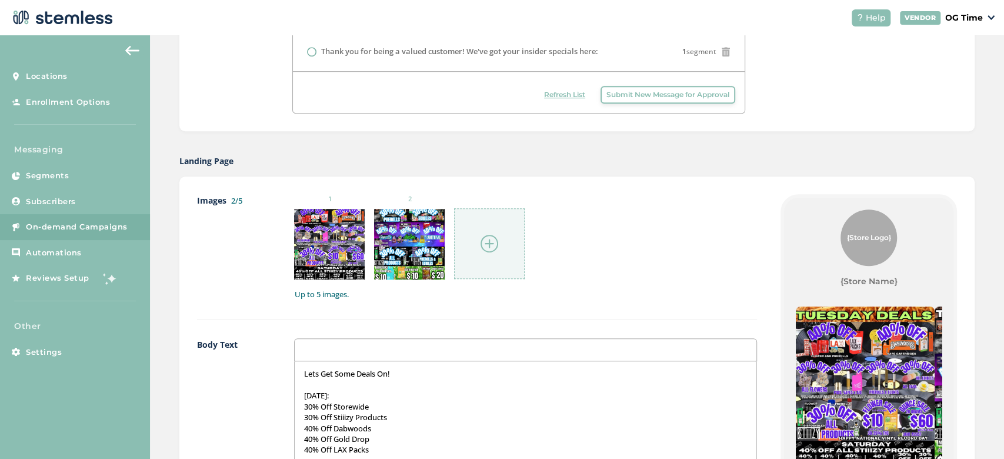
click at [493, 246] on img at bounding box center [490, 244] width 18 height 18
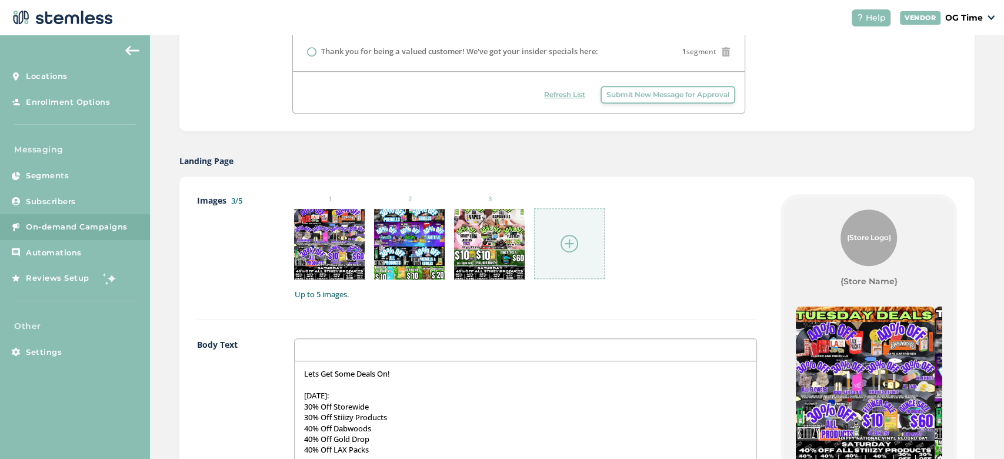
click at [565, 238] on img at bounding box center [570, 244] width 18 height 18
click at [575, 240] on img at bounding box center [570, 244] width 18 height 18
click at [568, 237] on img at bounding box center [570, 244] width 18 height 18
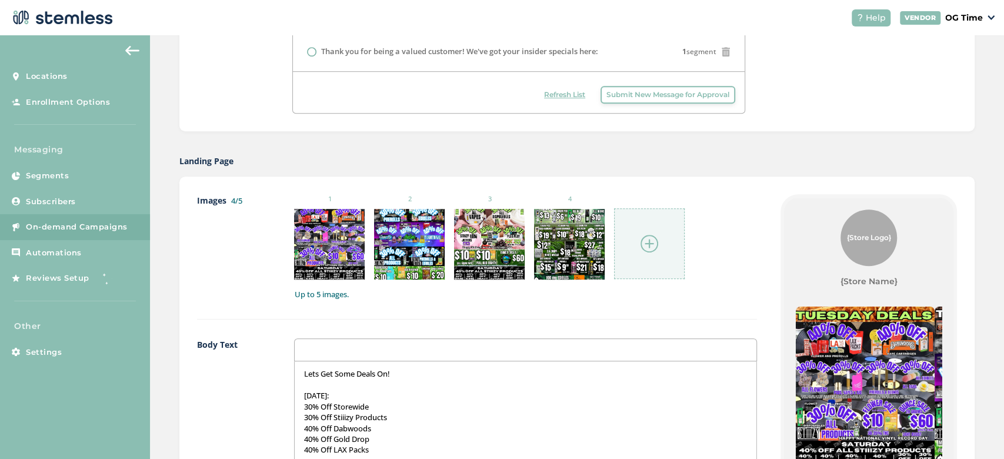
click at [641, 242] on img at bounding box center [650, 244] width 18 height 18
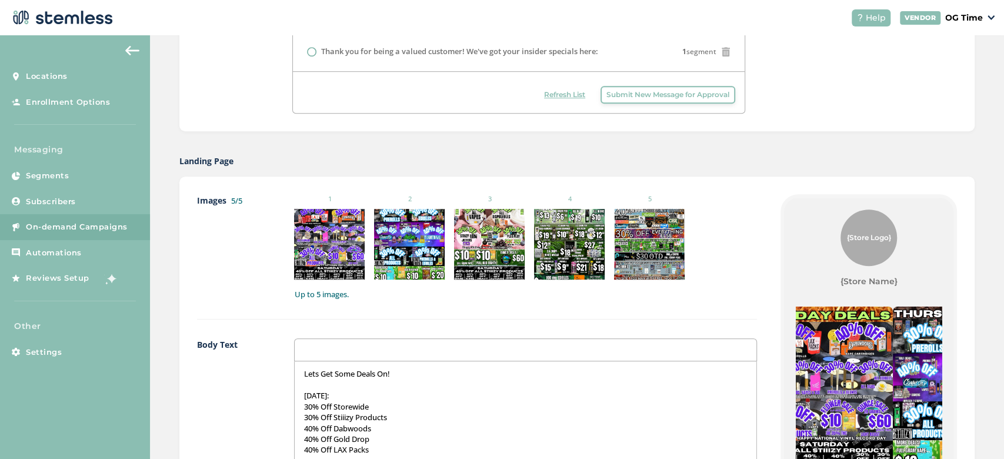
drag, startPoint x: 892, startPoint y: 370, endPoint x: 551, endPoint y: 496, distance: 363.8
click at [551, 458] on html "Help VENDOR OG Time Locations Enrollment Options Messaging Segments Subscribers…" at bounding box center [502, 229] width 1004 height 459
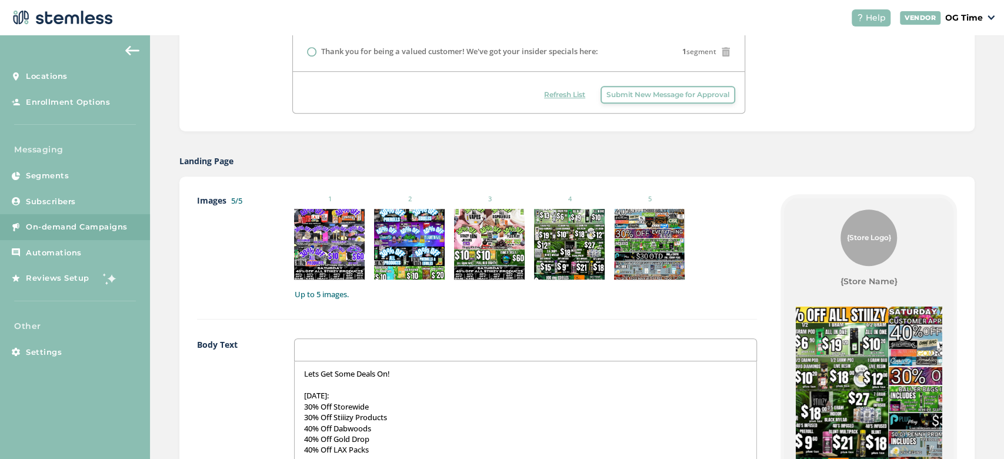
drag, startPoint x: 879, startPoint y: 376, endPoint x: 697, endPoint y: 414, distance: 185.8
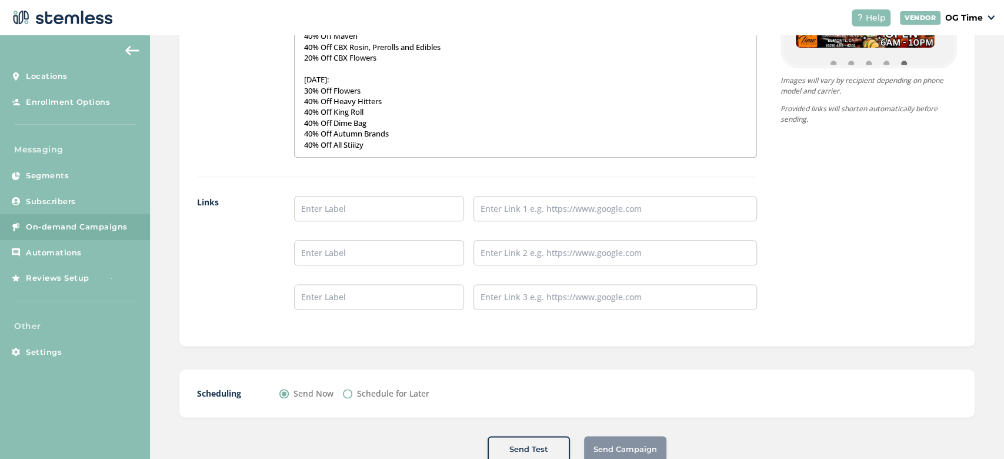
scroll to position [925, 0]
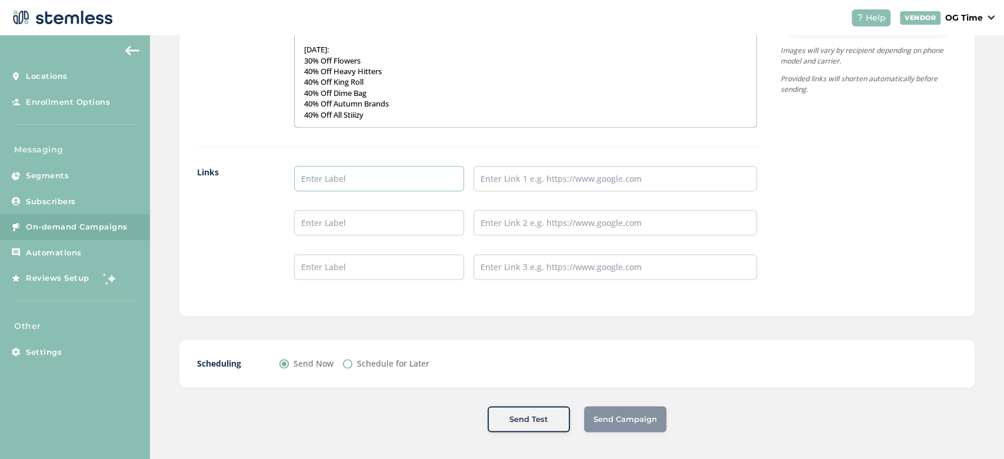
click at [365, 176] on input "text" at bounding box center [379, 178] width 170 height 25
type input "Online Menu"
click at [537, 175] on input "text" at bounding box center [616, 178] width 284 height 25
type input "[URL][DOMAIN_NAME]"
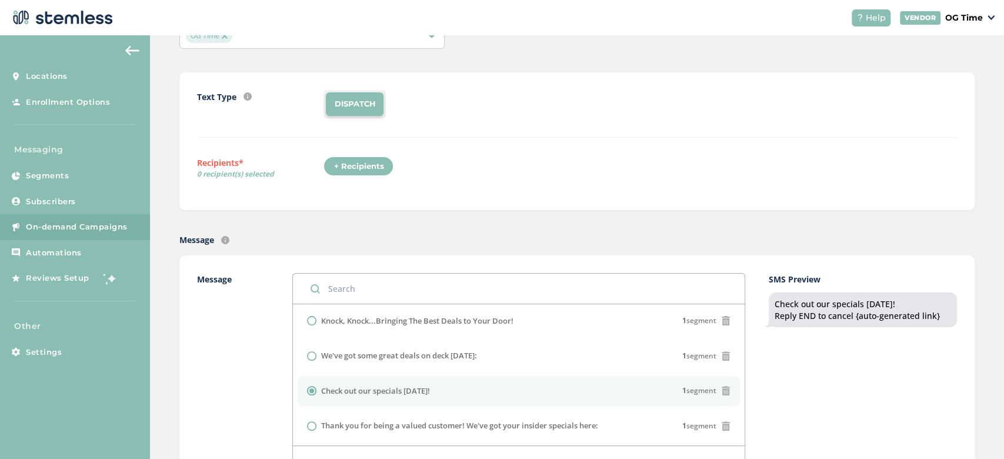
scroll to position [0, 0]
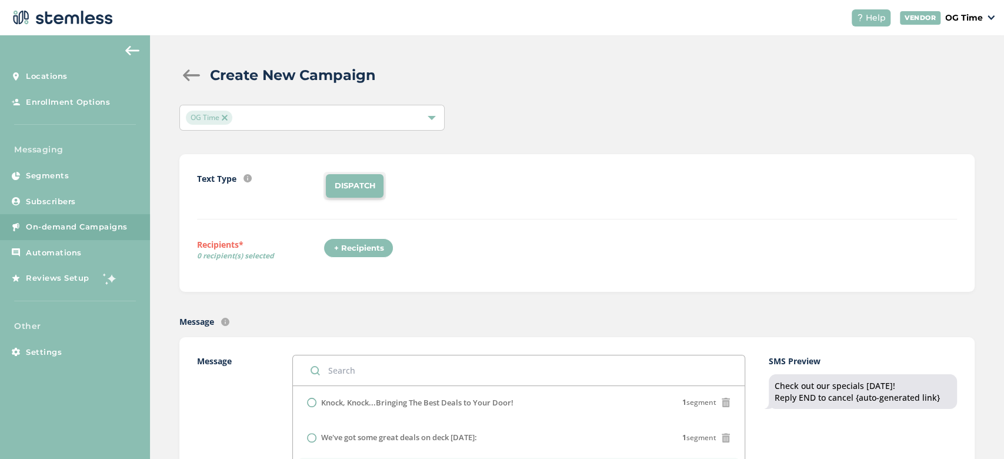
click at [366, 245] on div "+ Recipients" at bounding box center [359, 248] width 70 height 20
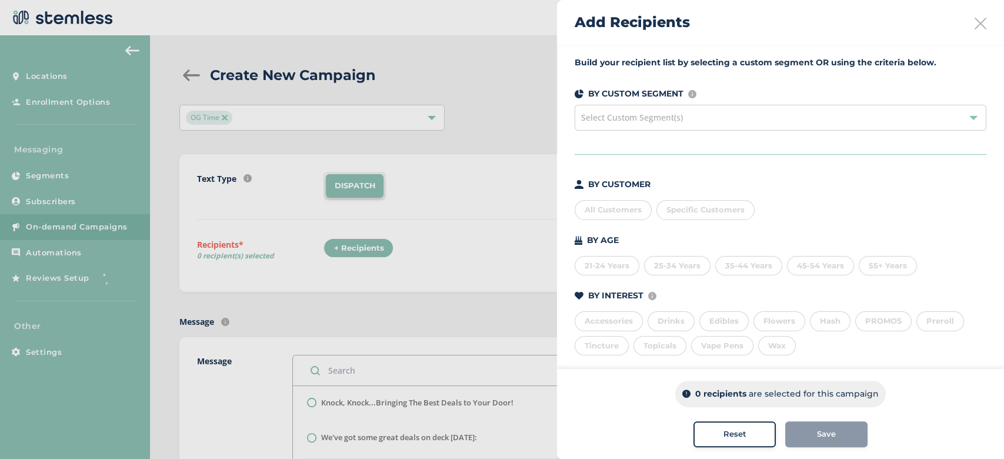
click at [634, 204] on div "All Customers" at bounding box center [613, 210] width 77 height 20
click at [831, 444] on button "Save" at bounding box center [827, 434] width 82 height 26
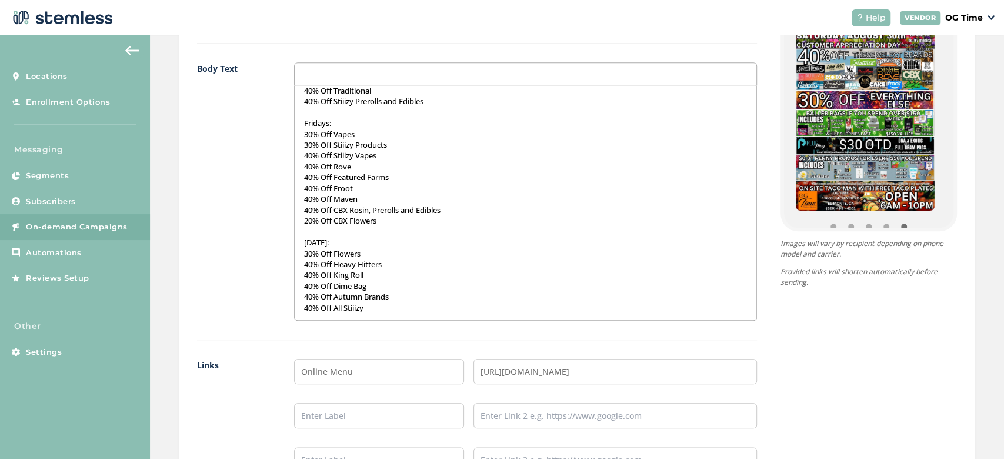
scroll to position [925, 0]
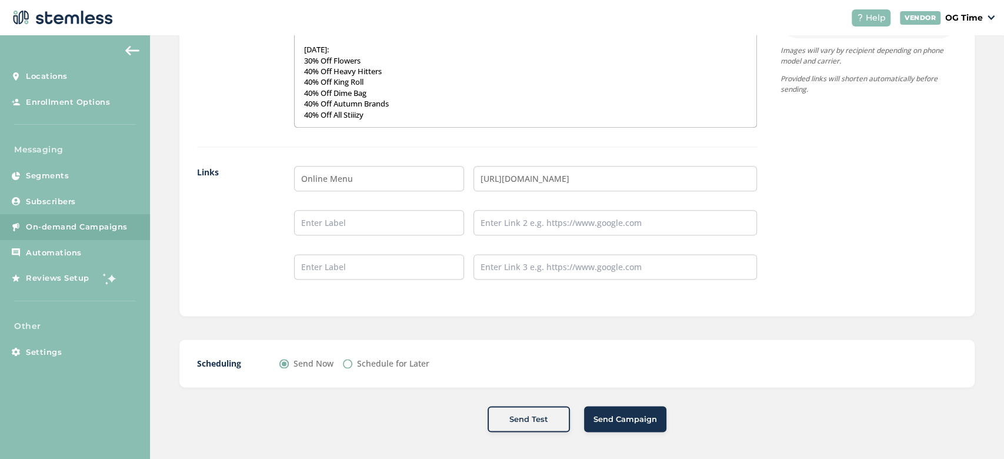
click at [615, 421] on span "Send Campaign" at bounding box center [626, 420] width 64 height 12
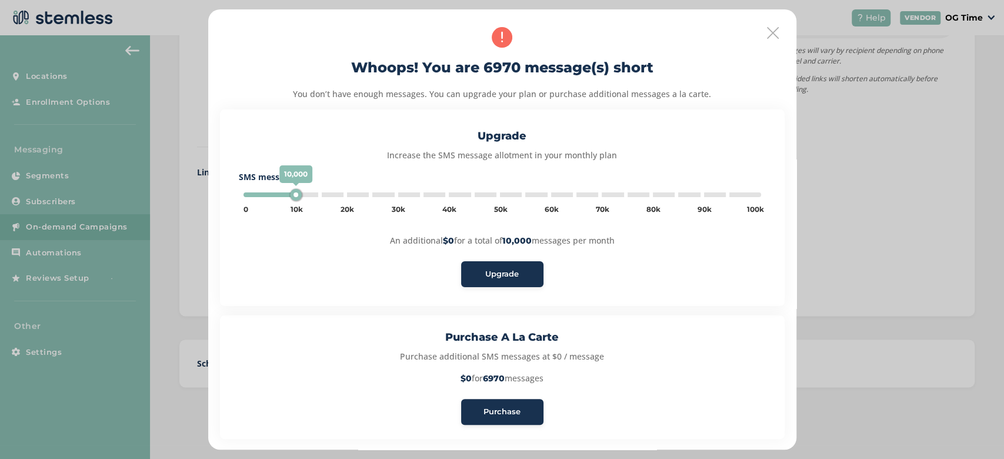
type input "5000"
click at [484, 416] on span "Purchase" at bounding box center [502, 412] width 37 height 12
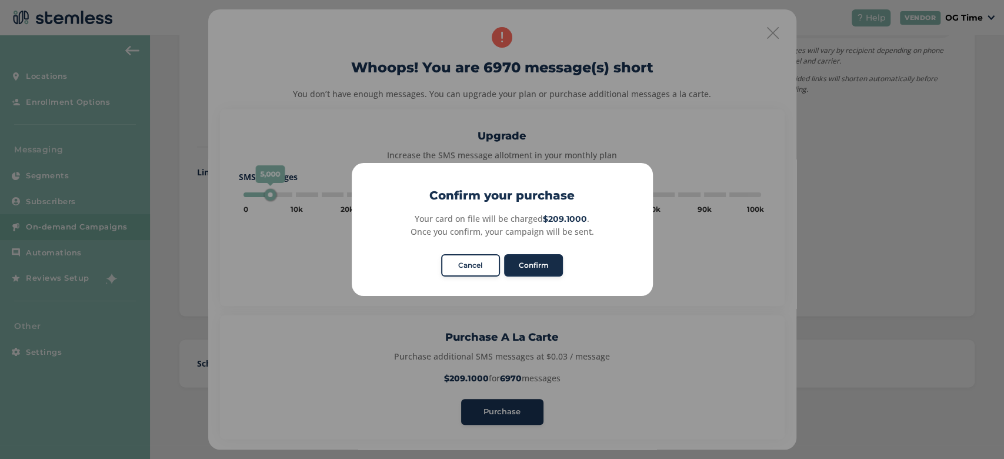
click at [539, 254] on button "Confirm" at bounding box center [533, 265] width 59 height 22
